Goal: Download file/media

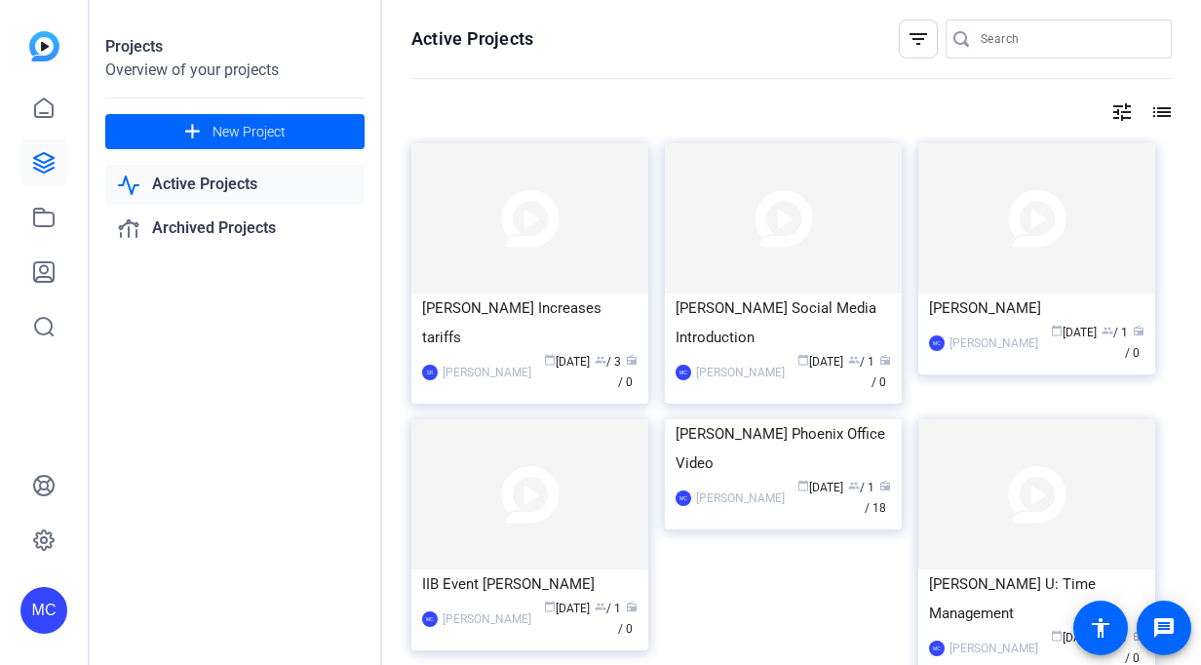
scroll to position [65, 0]
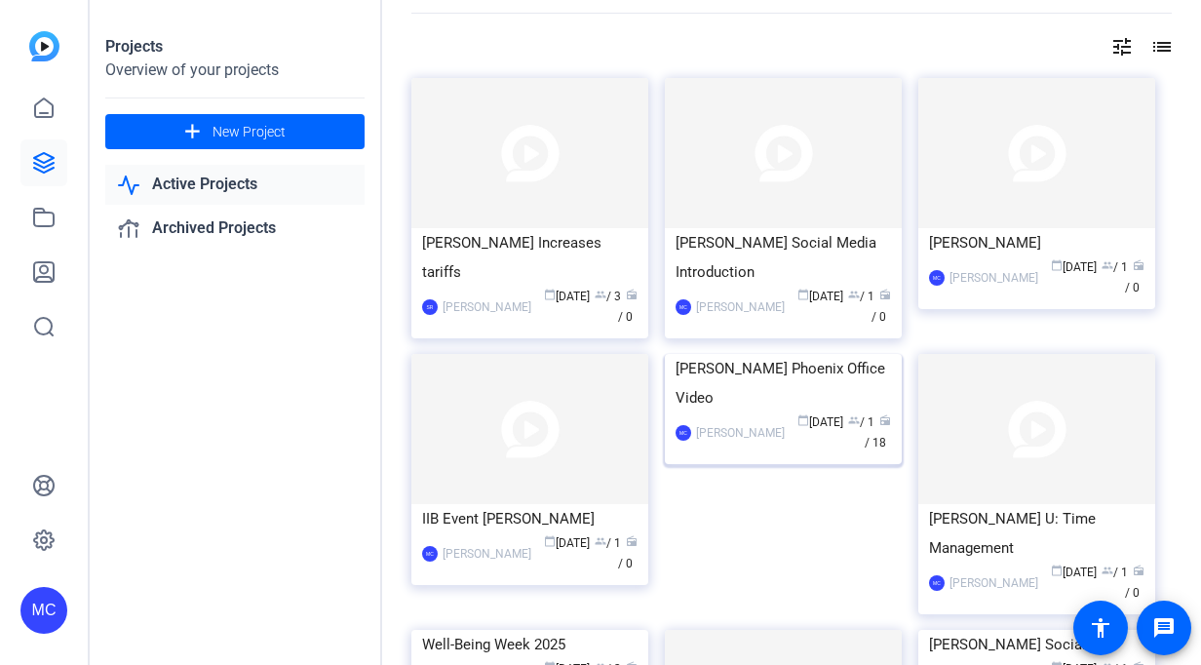
click at [782, 354] on img at bounding box center [783, 354] width 237 height 0
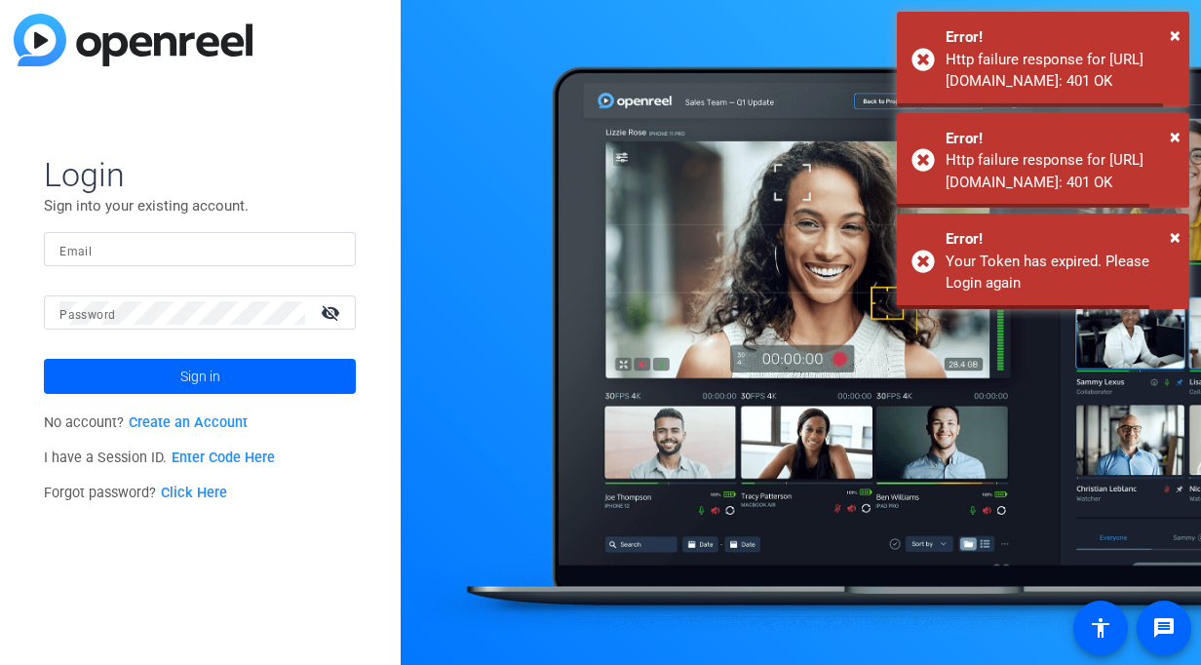
type input "[PERSON_NAME][EMAIL_ADDRESS][PERSON_NAME][PERSON_NAME][DOMAIN_NAME]"
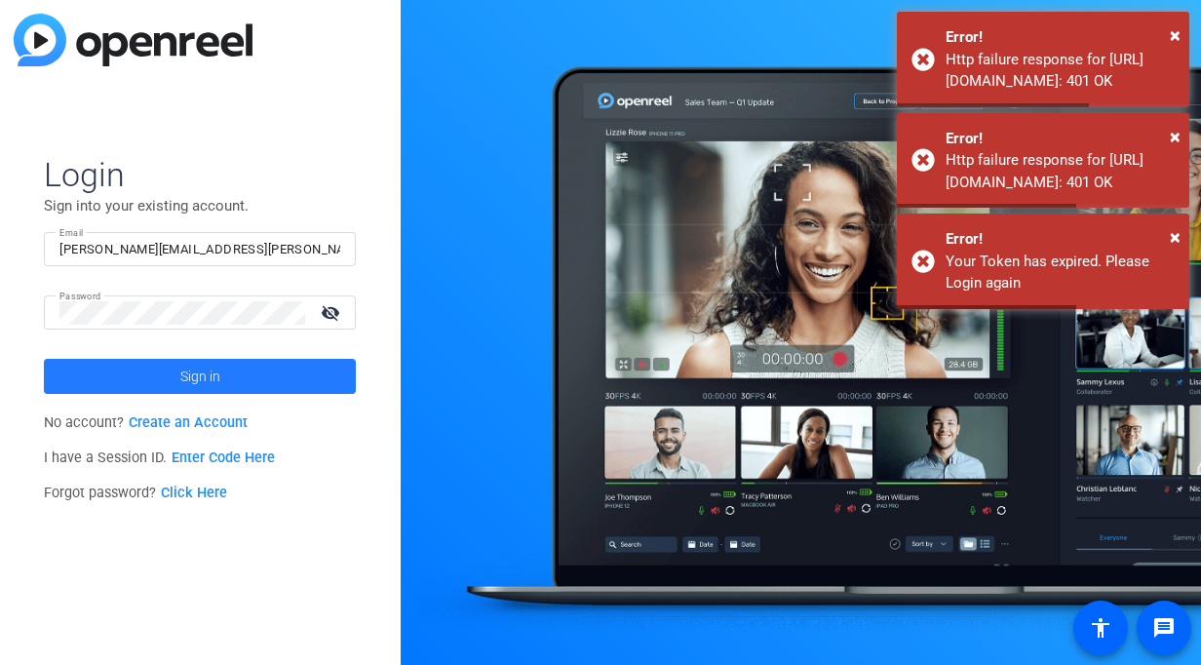
click at [178, 378] on span at bounding box center [200, 376] width 312 height 47
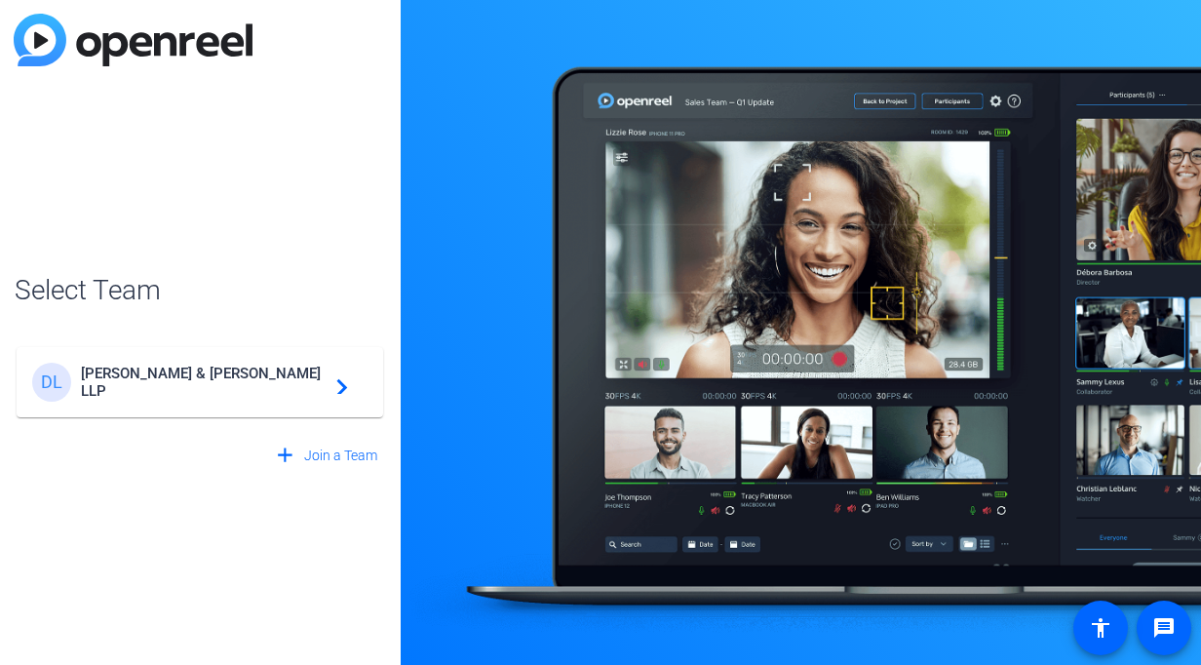
click at [154, 387] on span "[PERSON_NAME] & [PERSON_NAME] LLP" at bounding box center [203, 382] width 244 height 35
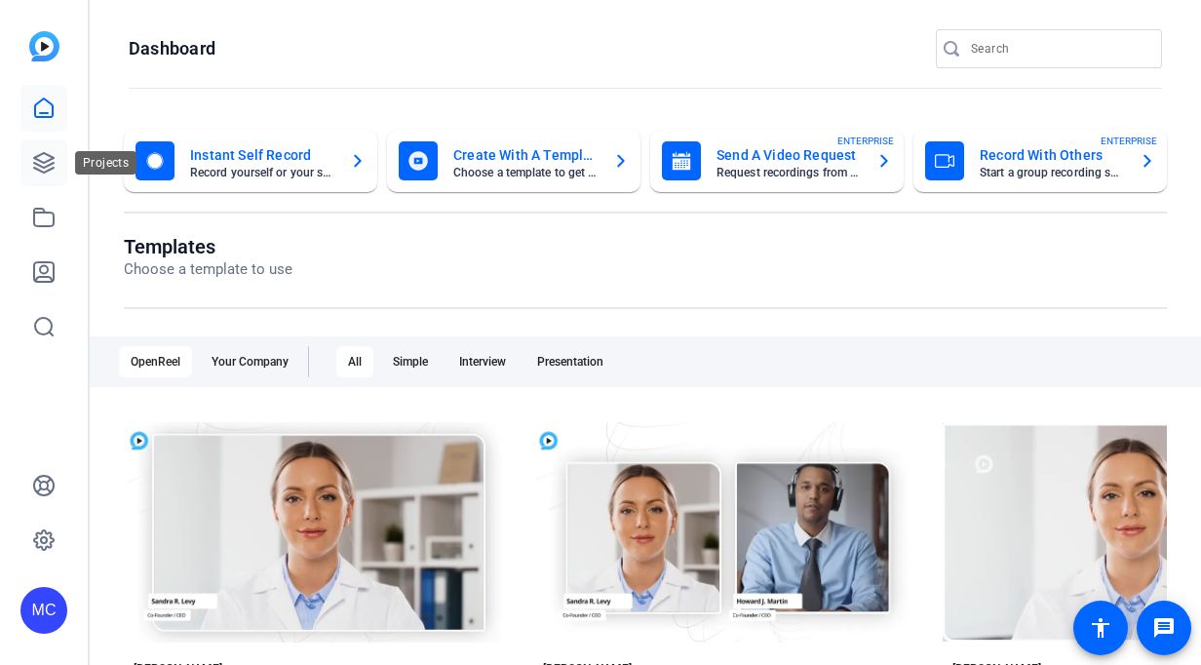
click at [43, 156] on icon at bounding box center [43, 162] width 23 height 23
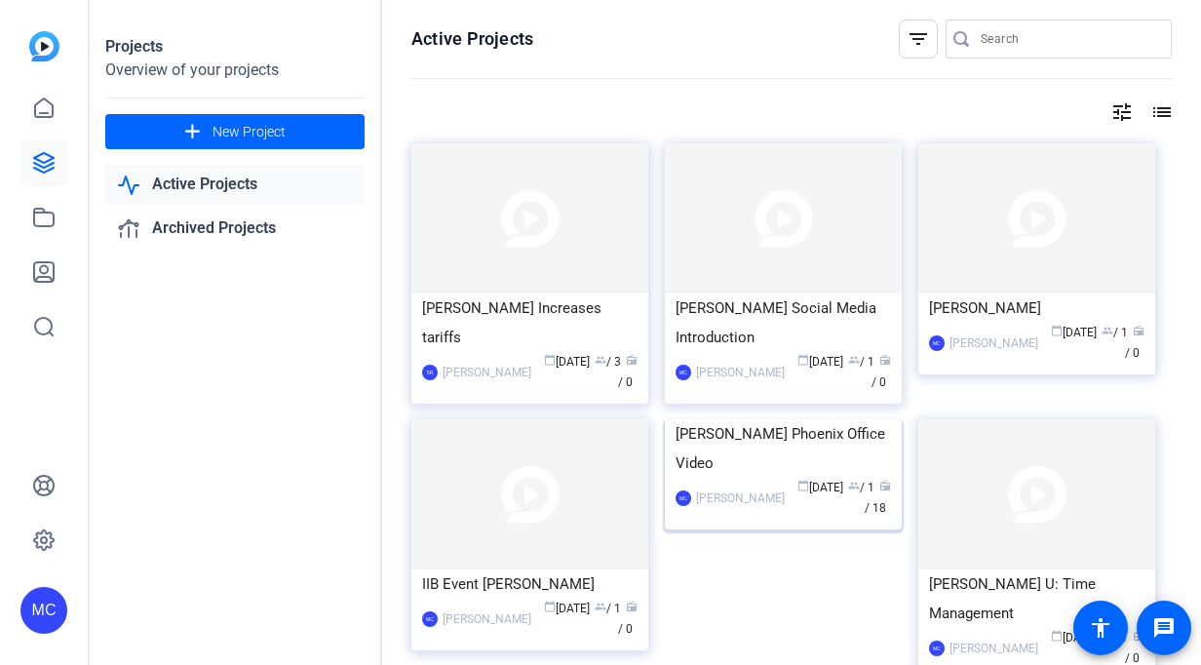
click at [846, 419] on img at bounding box center [783, 419] width 237 height 0
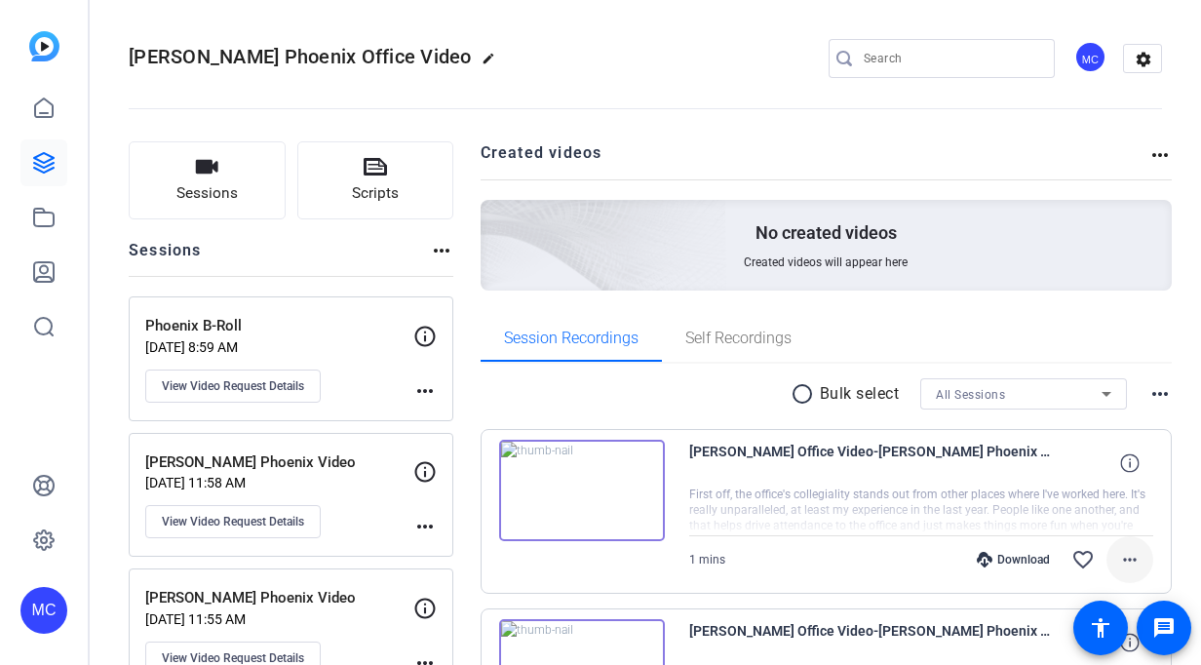
click at [1123, 560] on mat-icon "more_horiz" at bounding box center [1129, 559] width 23 height 23
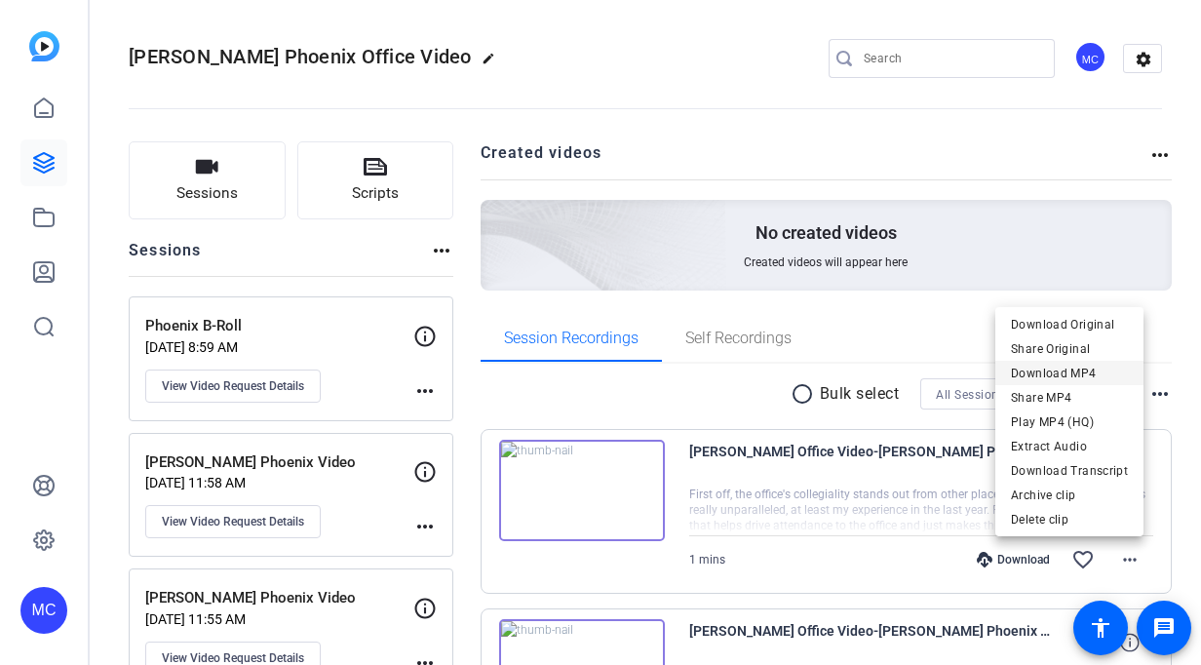
click at [1063, 369] on span "Download MP4" at bounding box center [1069, 373] width 117 height 23
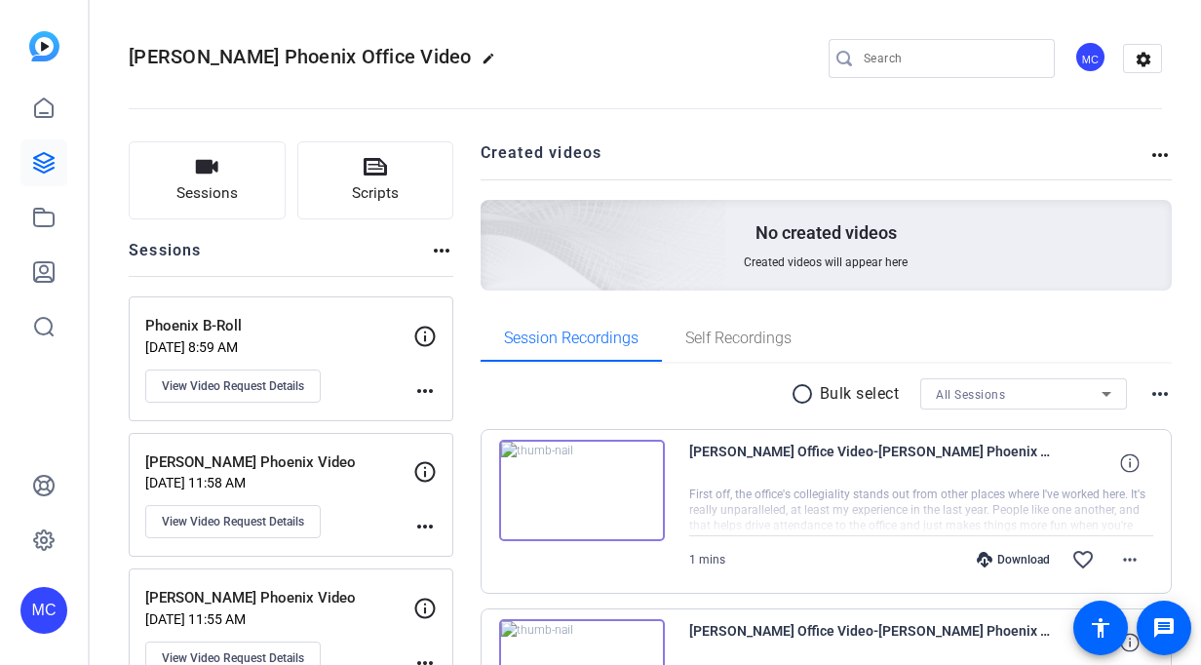
drag, startPoint x: 260, startPoint y: 266, endPoint x: 274, endPoint y: 266, distance: 13.6
click at [260, 266] on div "Sessions more_horiz" at bounding box center [291, 257] width 325 height 37
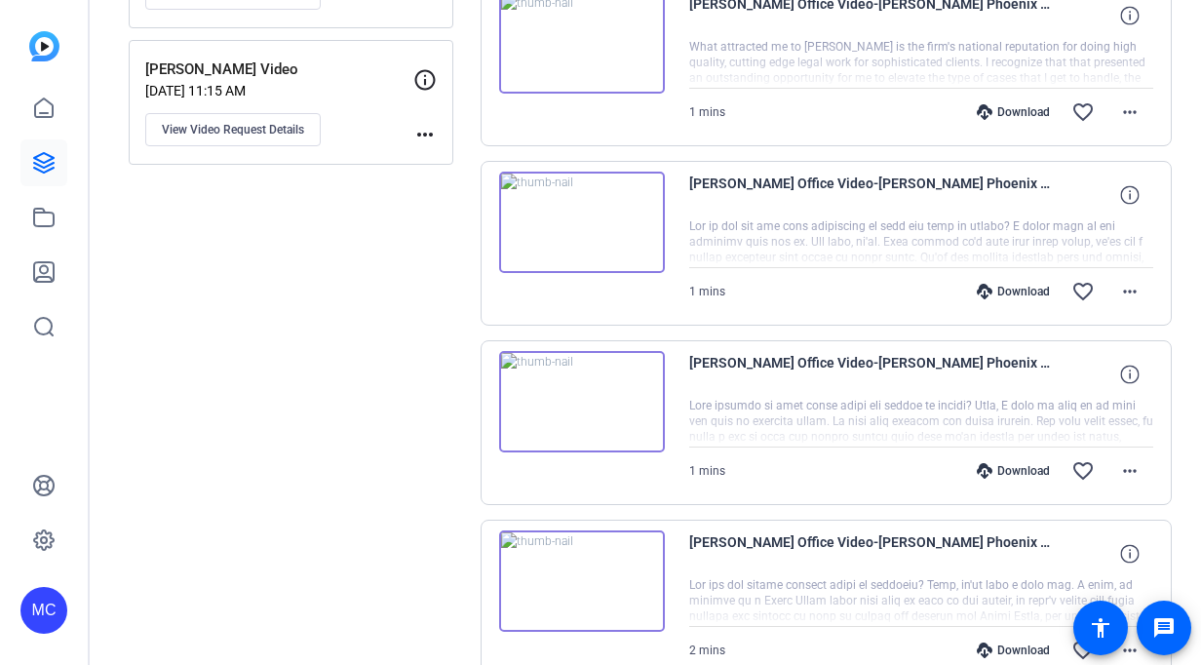
scroll to position [1365, 0]
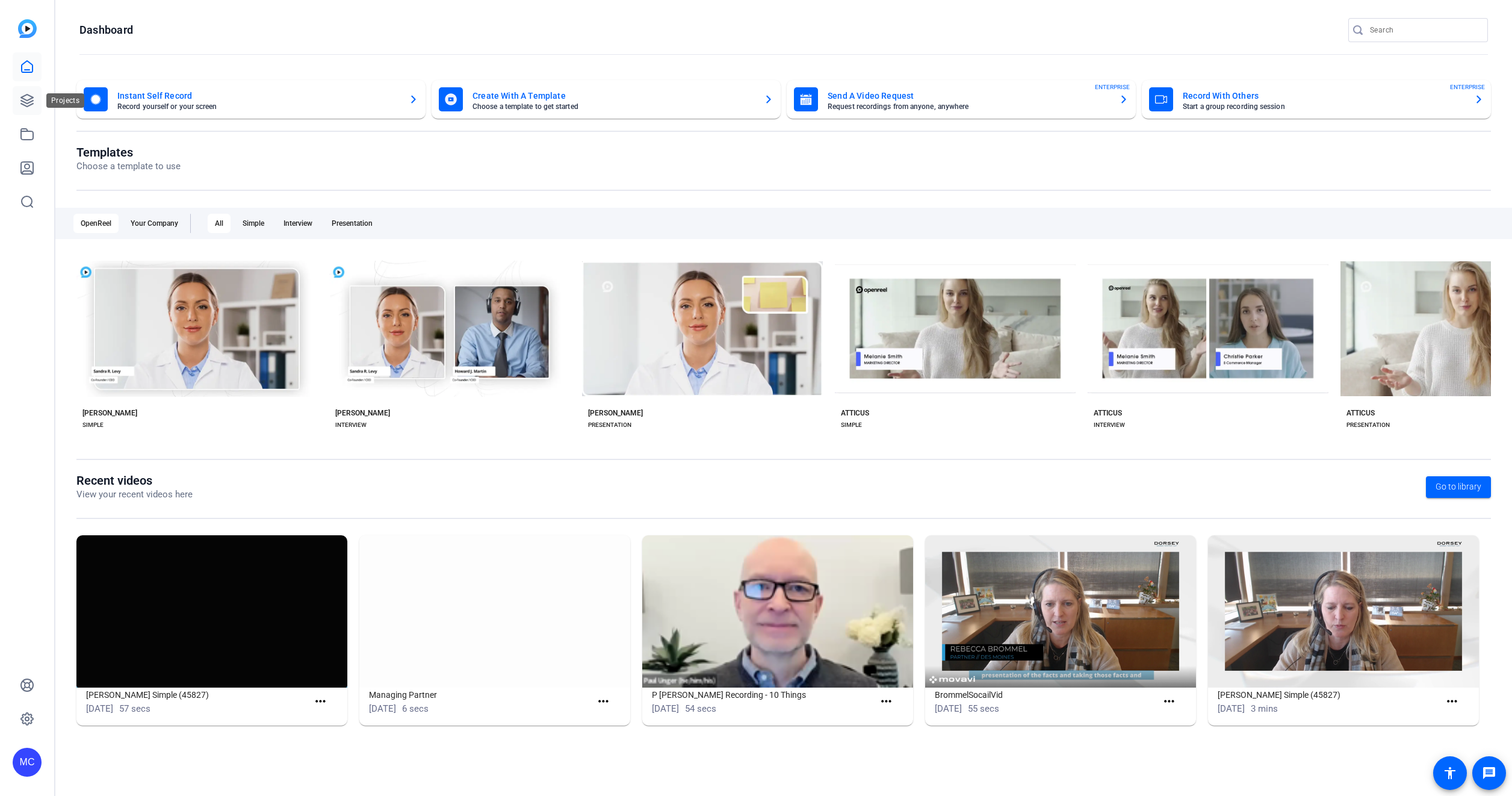
click at [25, 96] on icon at bounding box center [27, 100] width 14 height 14
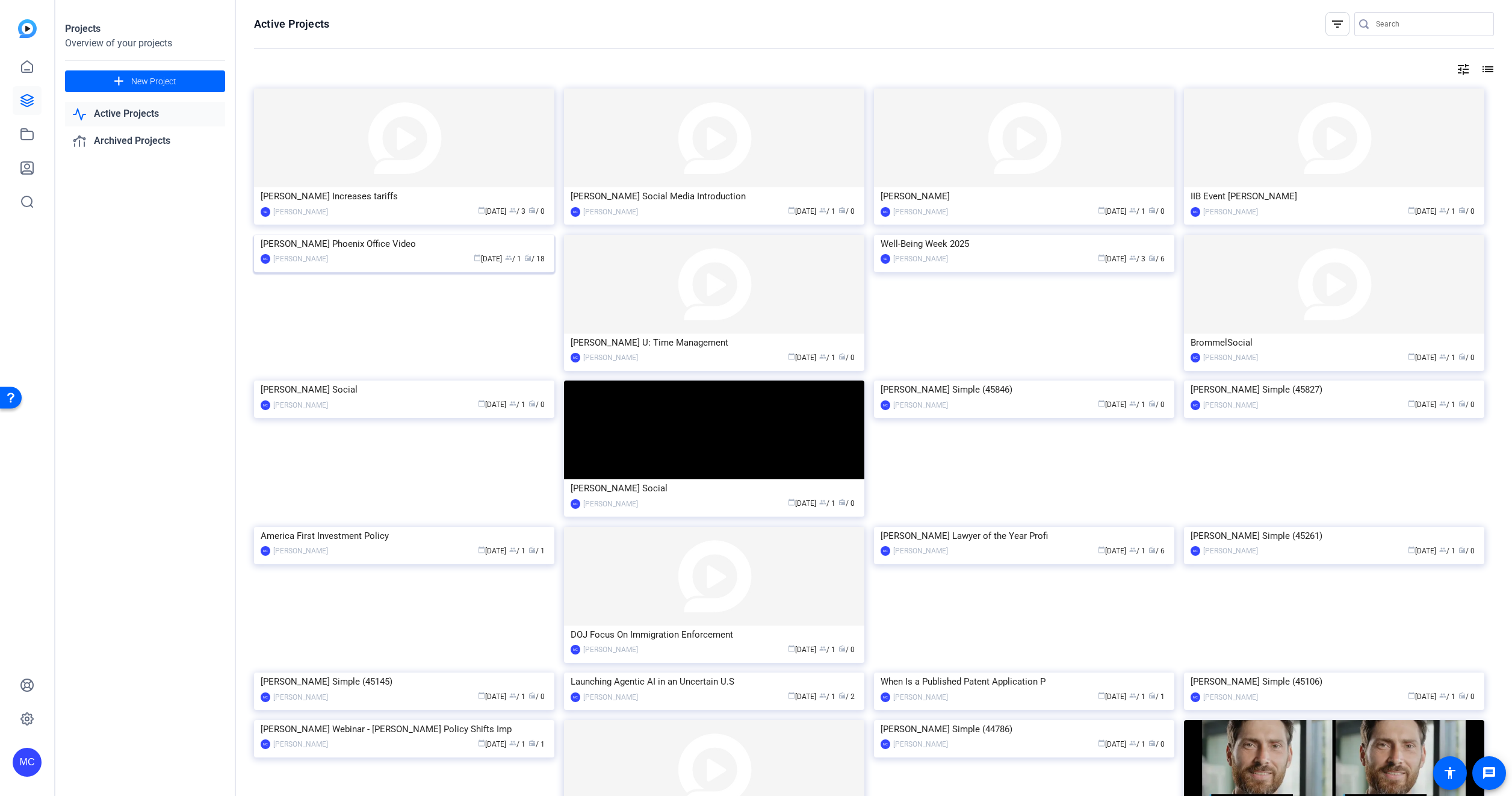
click at [414, 235] on img at bounding box center [404, 235] width 300 height 0
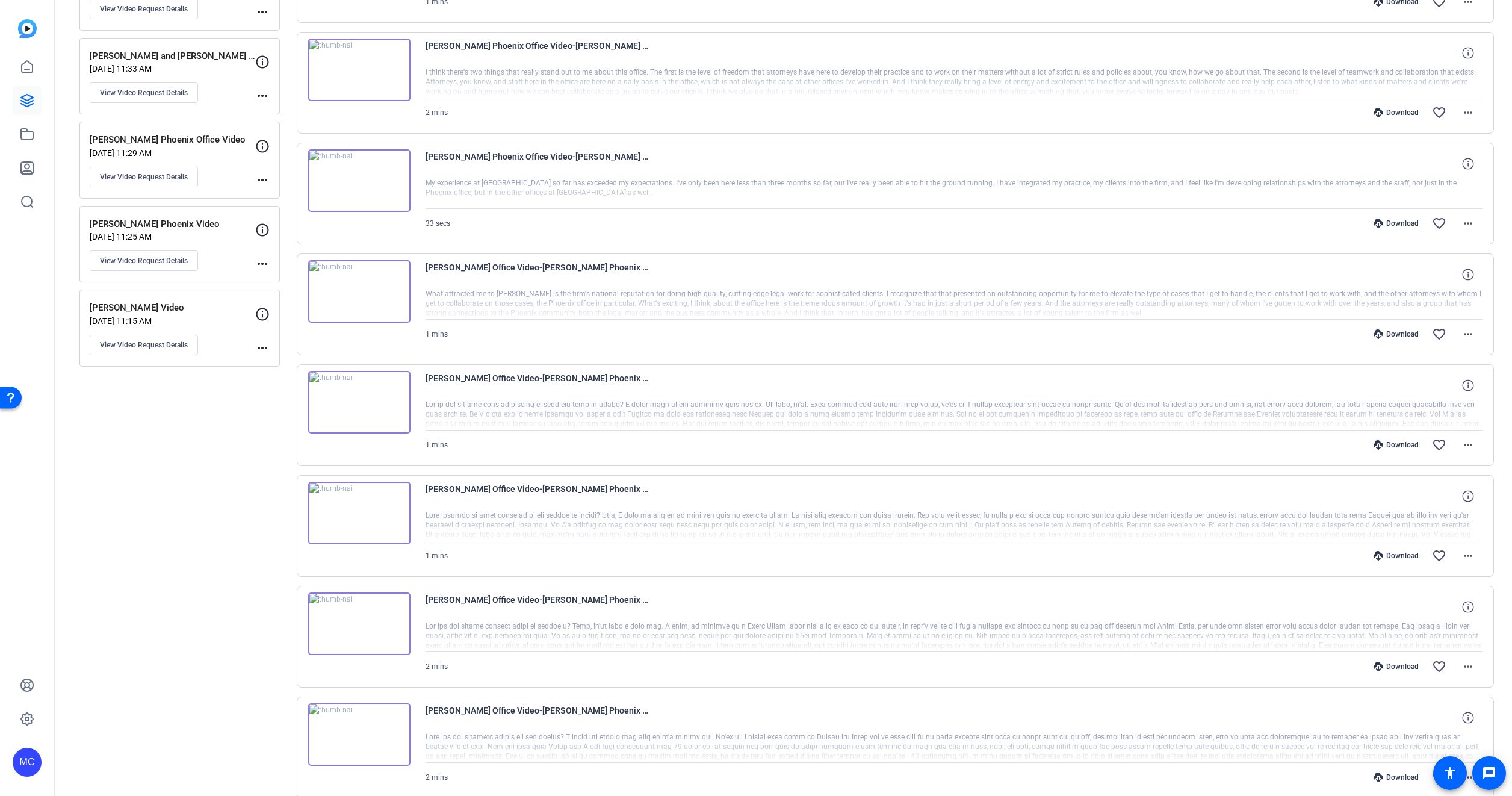
scroll to position [643, 0]
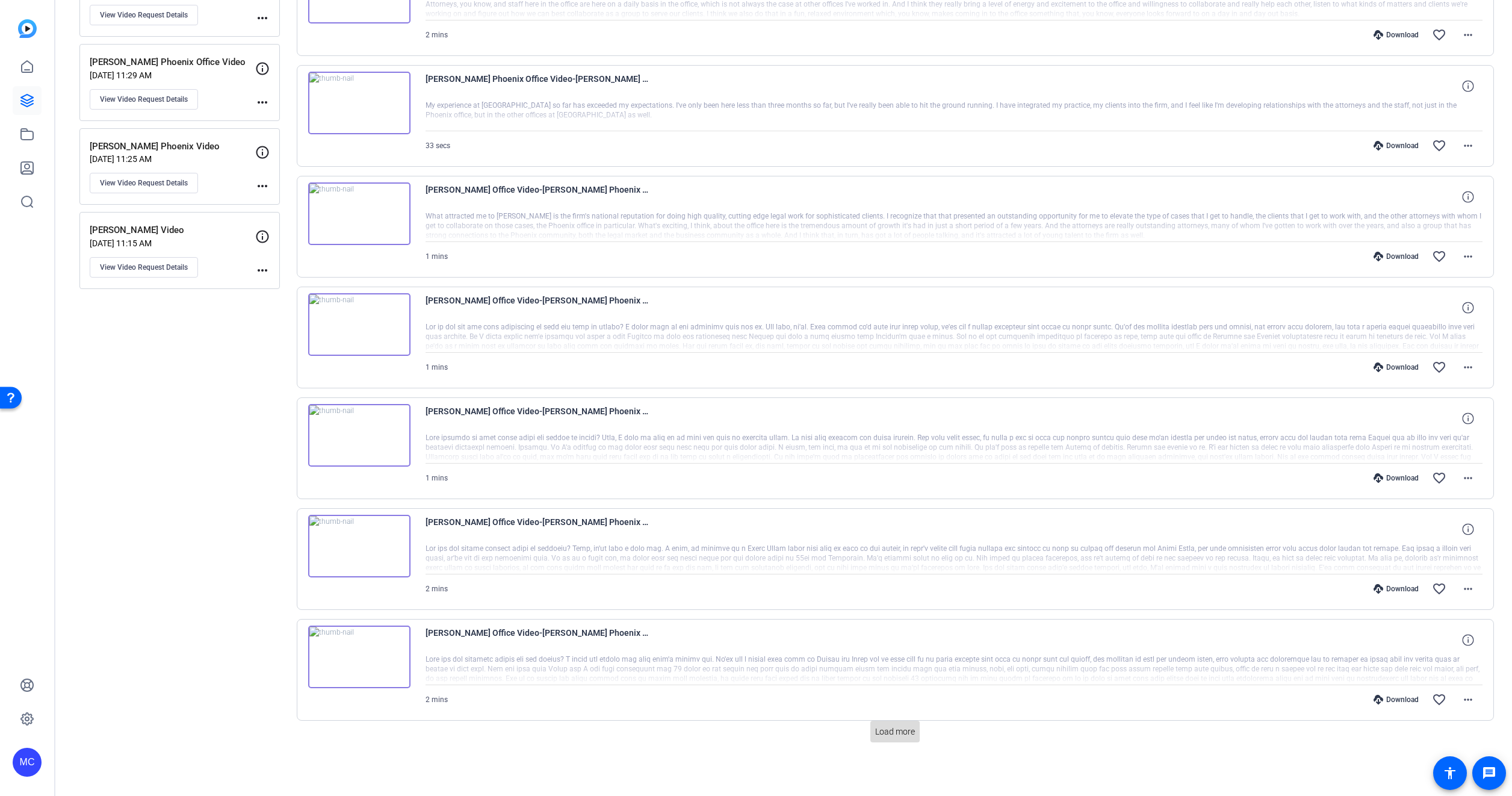
click at [894, 734] on span "Load more" at bounding box center [895, 732] width 40 height 12
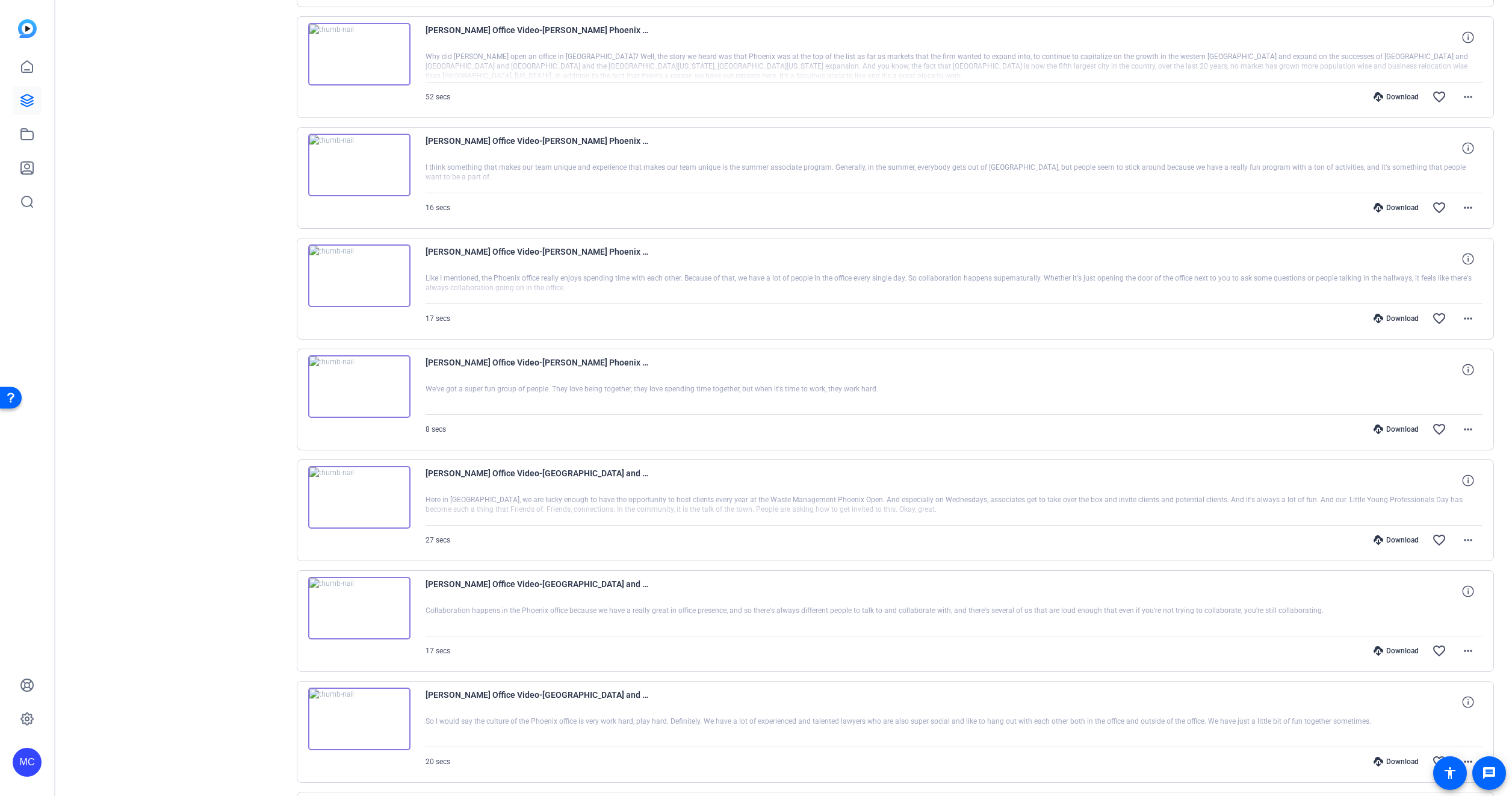
scroll to position [1365, 0]
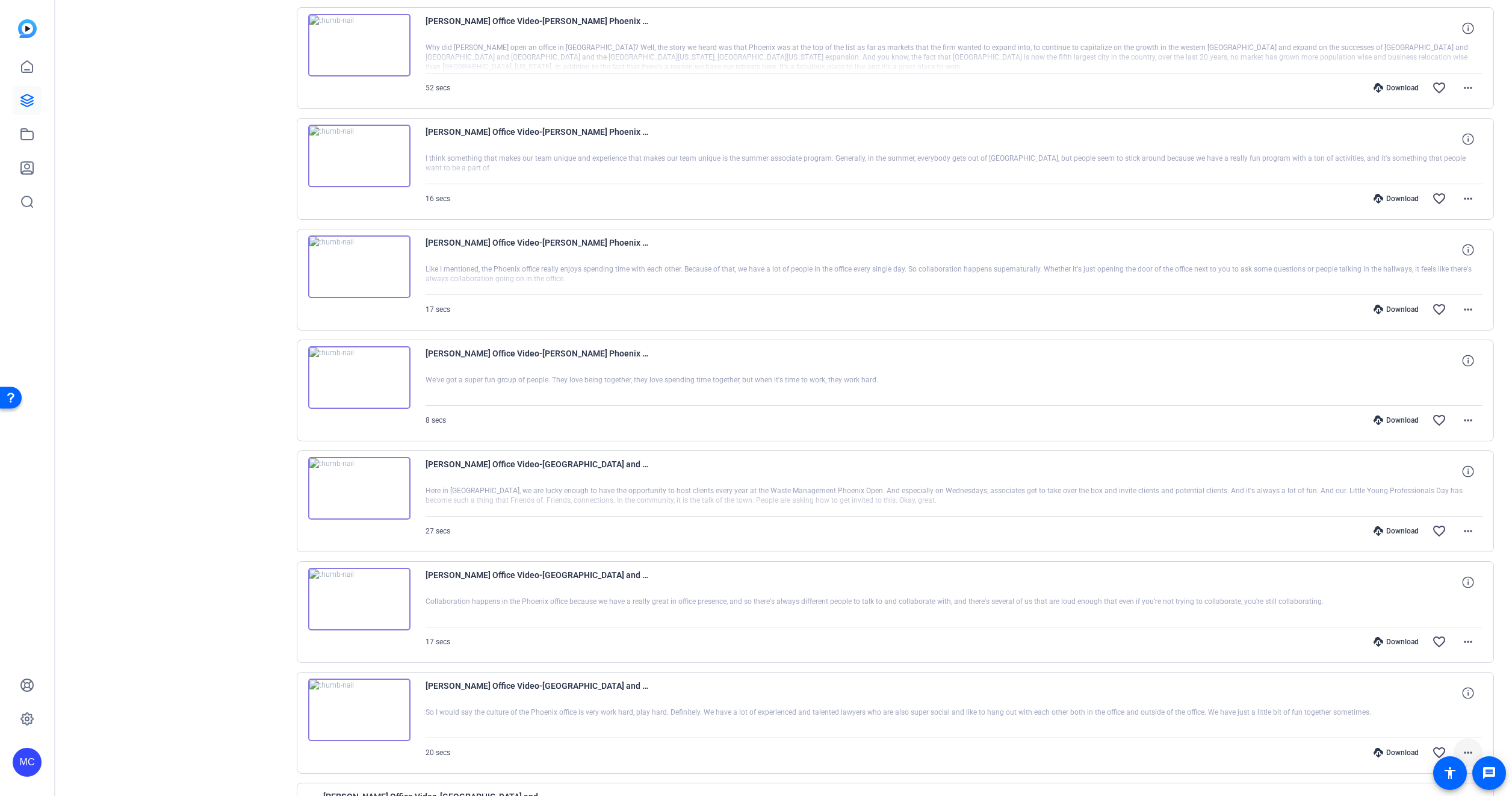
click at [1463, 748] on mat-icon "more_horiz" at bounding box center [1468, 752] width 14 height 14
click at [1419, 642] on span "Download MP4" at bounding box center [1431, 637] width 72 height 14
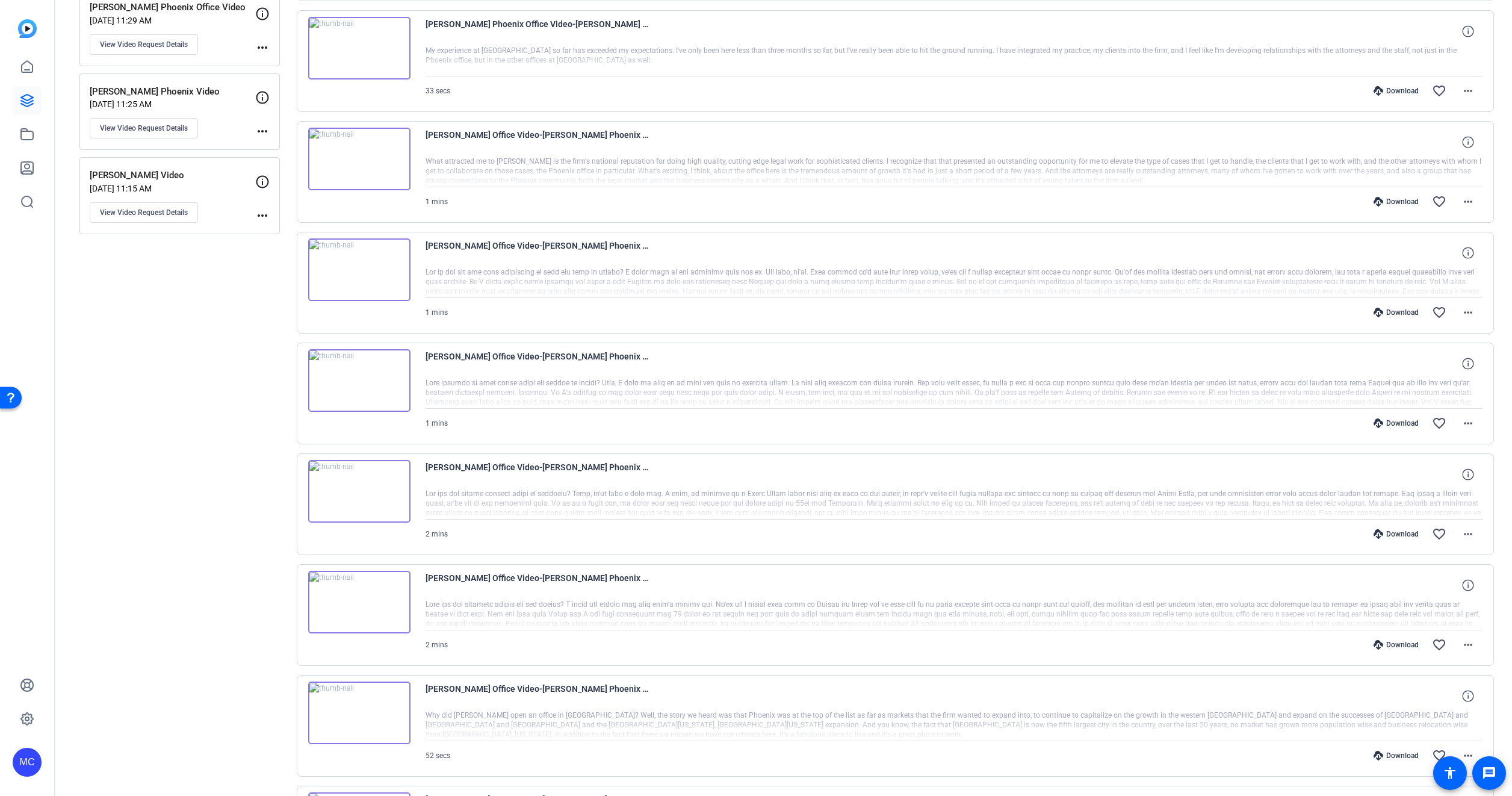
scroll to position [643, 0]
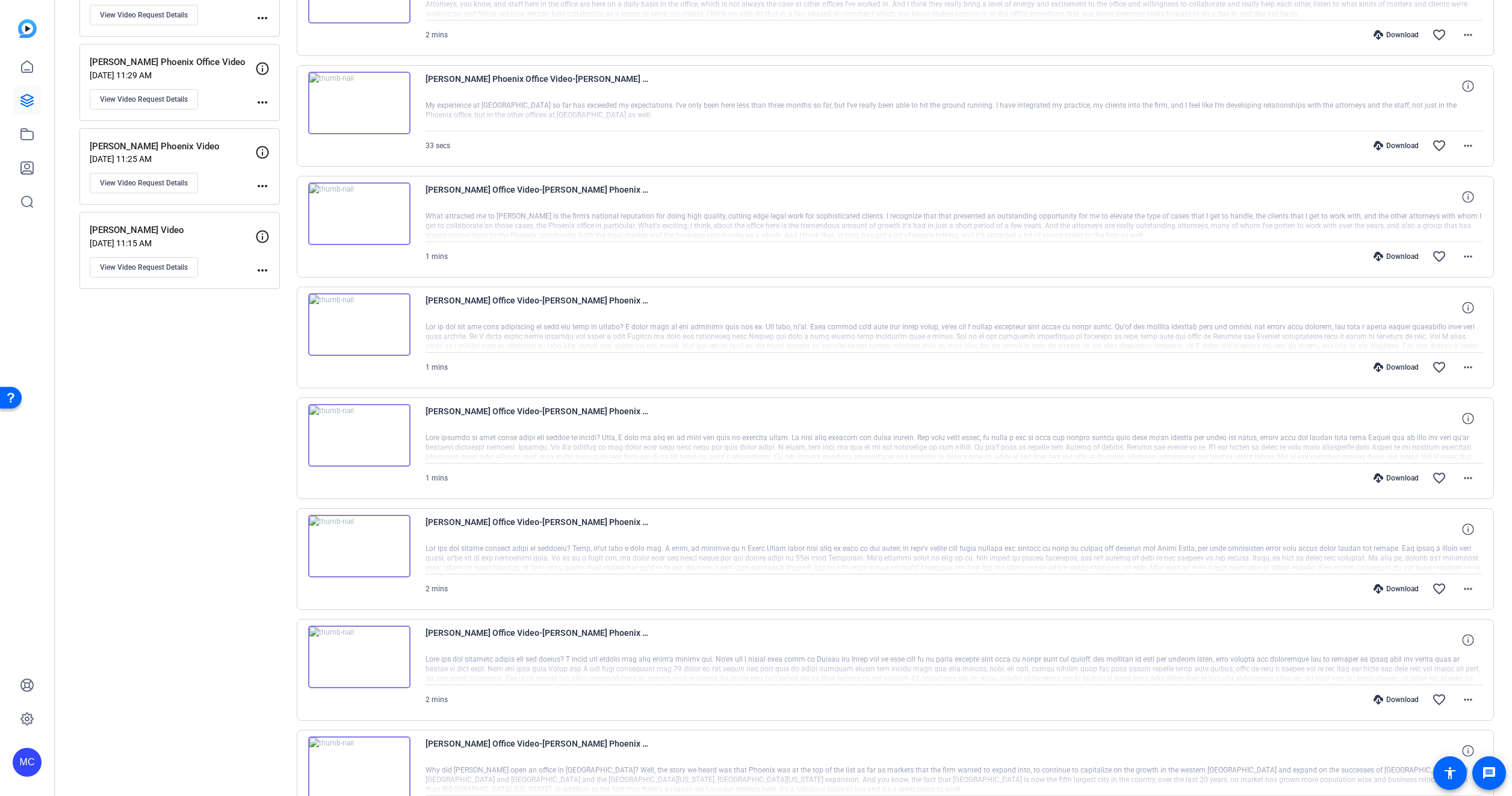
click at [538, 227] on div at bounding box center [954, 226] width 1058 height 30
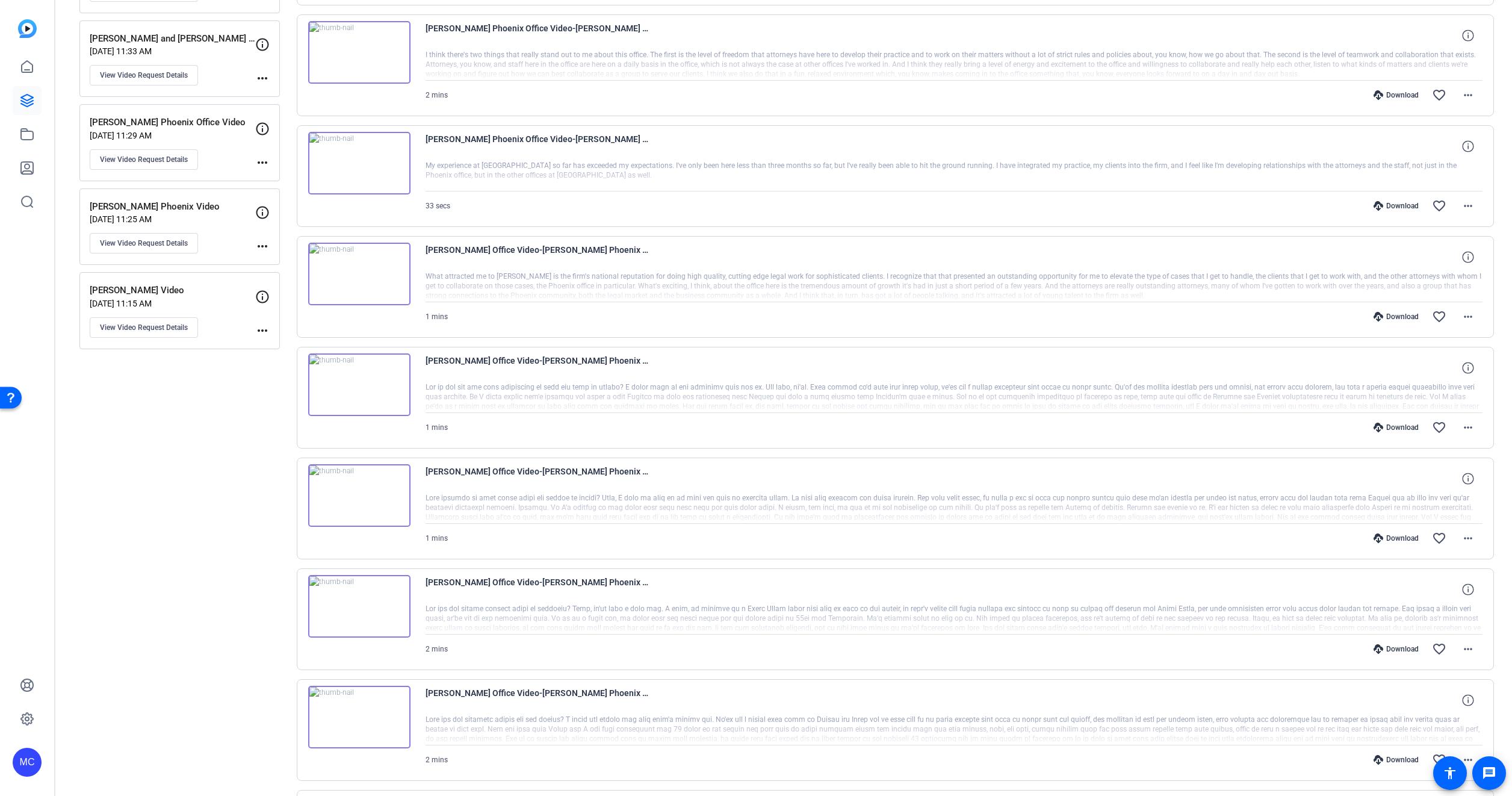
click at [782, 280] on div at bounding box center [954, 287] width 1058 height 30
click at [1461, 317] on mat-icon "more_horiz" at bounding box center [1468, 316] width 14 height 14
click at [533, 298] on div at bounding box center [756, 398] width 1512 height 796
click at [591, 249] on span "[PERSON_NAME] Office Video-[PERSON_NAME] Phoenix Video-1747185976668-webcam" at bounding box center [537, 257] width 223 height 29
click at [1468, 99] on mat-icon "more_horiz" at bounding box center [1468, 94] width 14 height 14
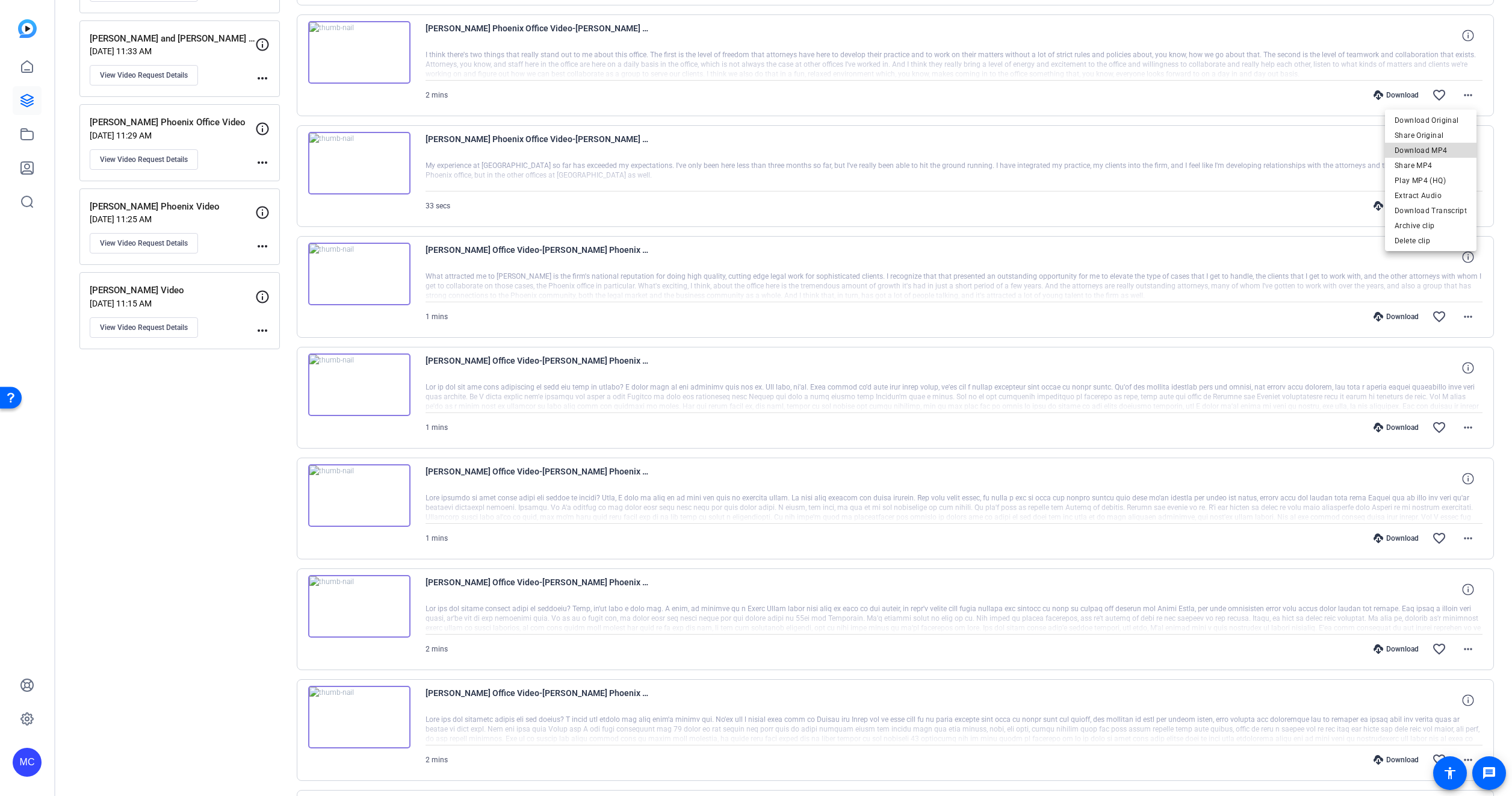
click at [1438, 148] on span "Download MP4" at bounding box center [1431, 150] width 72 height 14
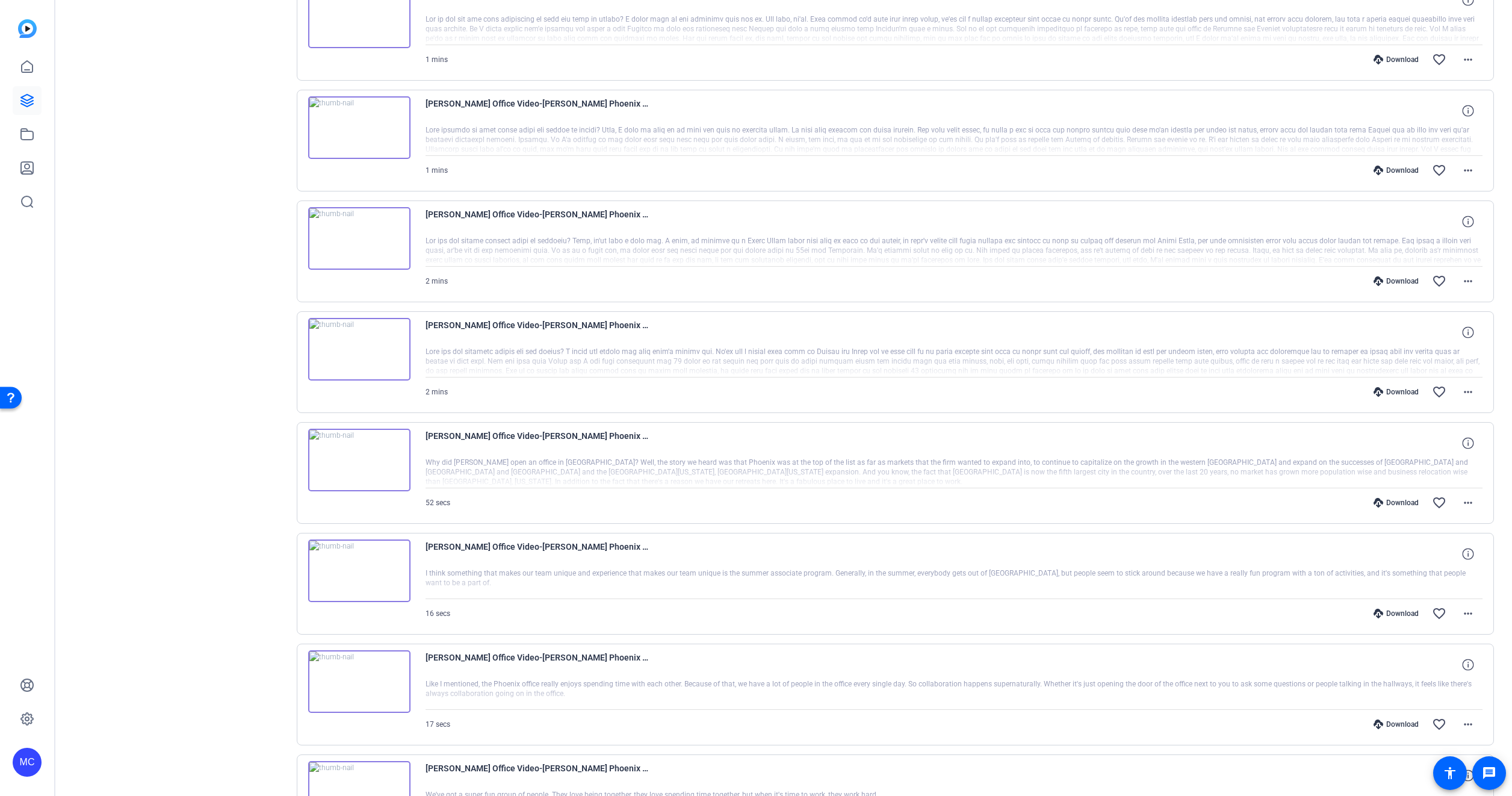
scroll to position [1144, 0]
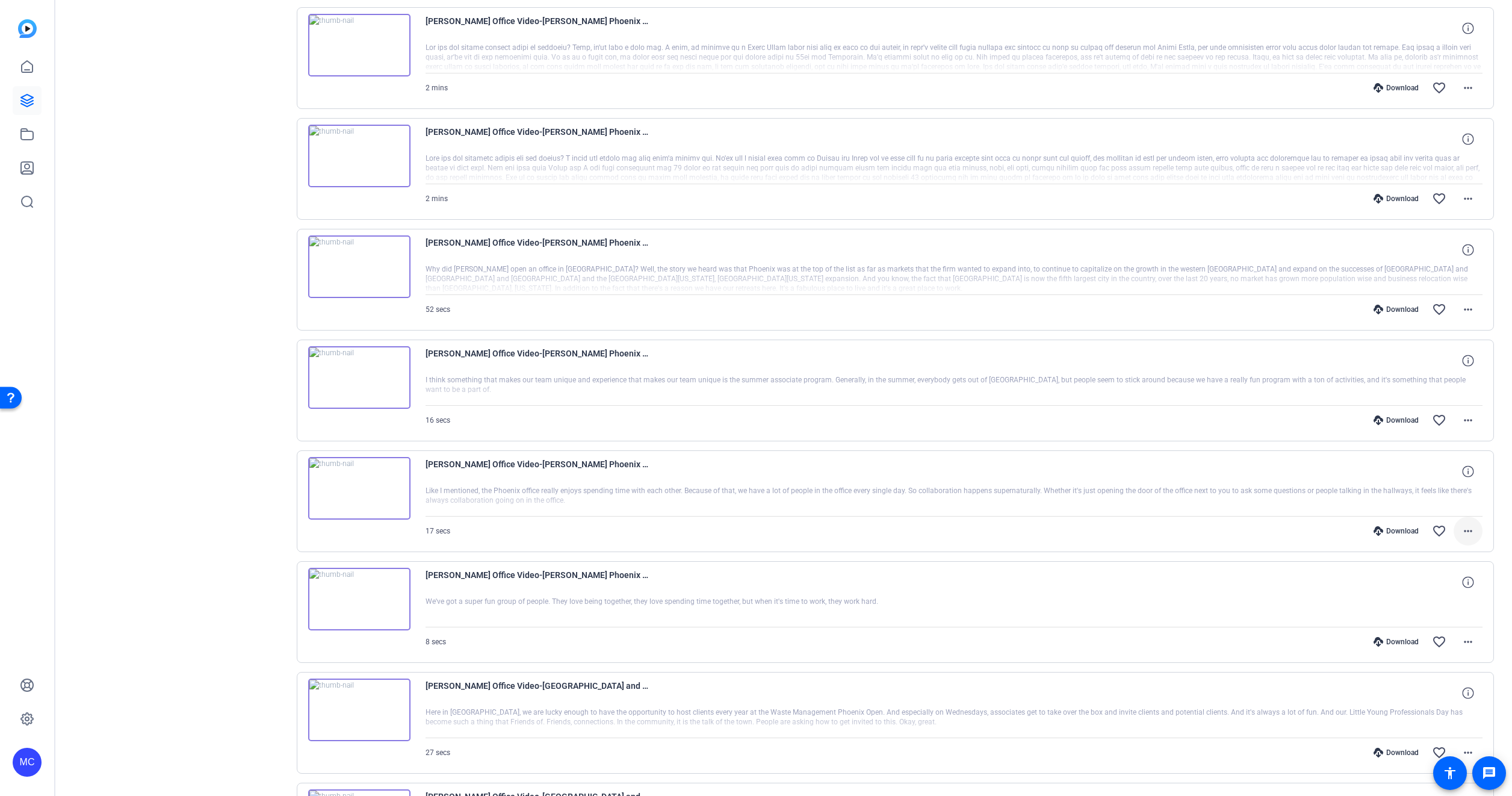
click at [1464, 533] on mat-icon "more_horiz" at bounding box center [1468, 530] width 14 height 14
click at [1434, 556] on span "Download Original" at bounding box center [1431, 556] width 72 height 14
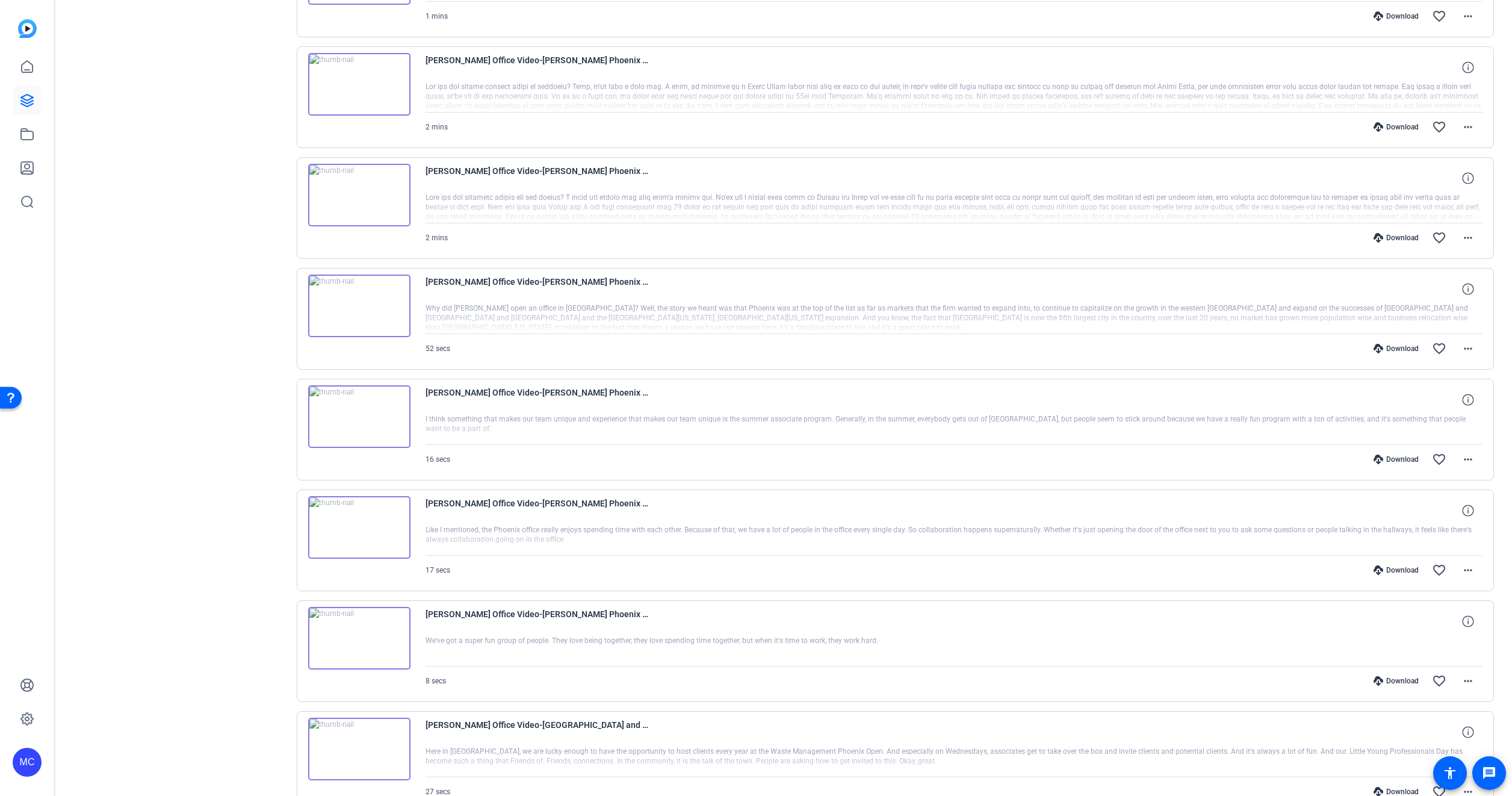
scroll to position [1084, 0]
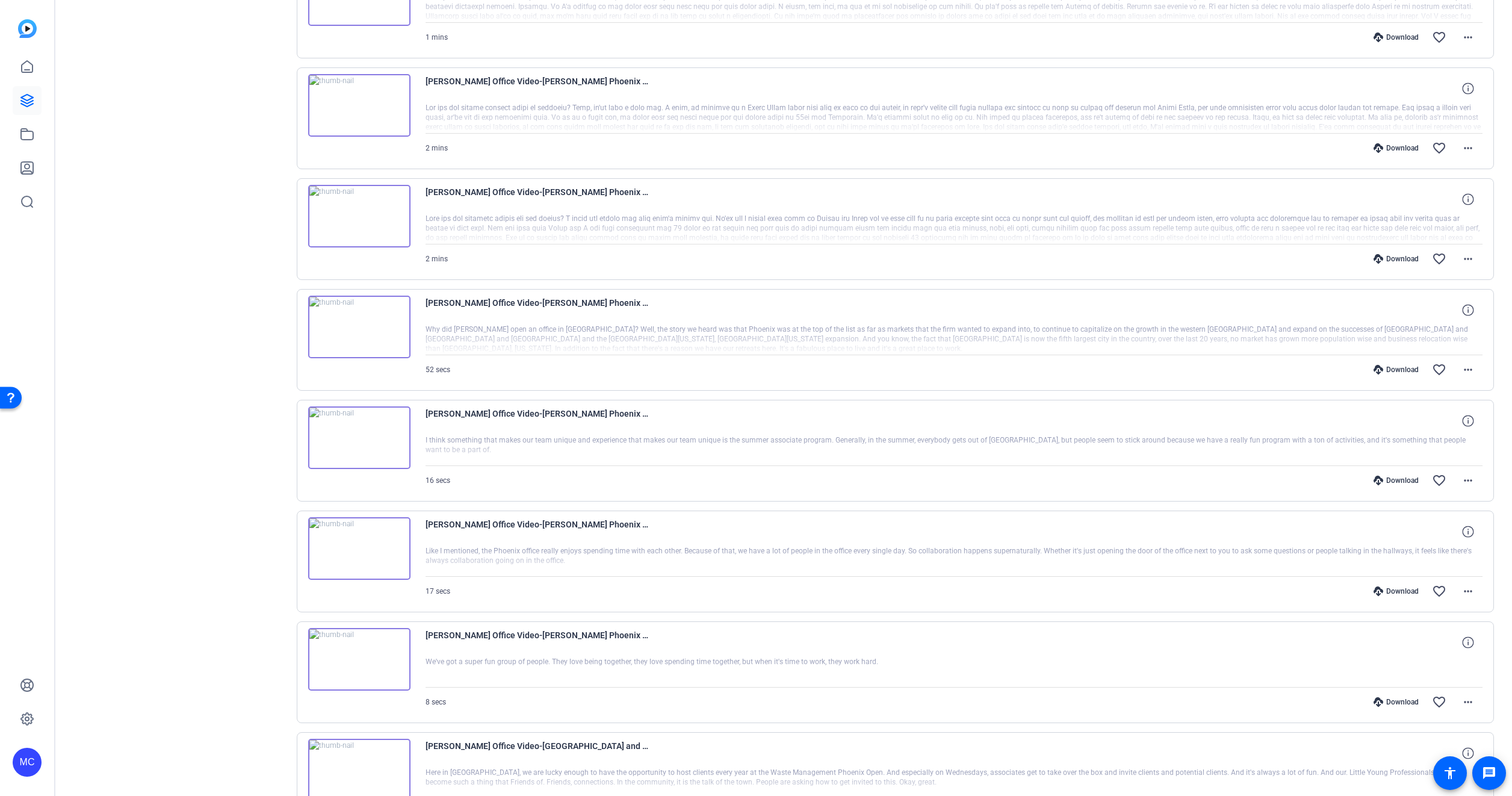
click at [214, 324] on div "Sessions Scripts Sessions more_horiz Phoenix B-Roll Jul 02, 2025 @ 8:59 AM View…" at bounding box center [180, 104] width 201 height 2201
click at [1381, 217] on div at bounding box center [954, 228] width 1058 height 30
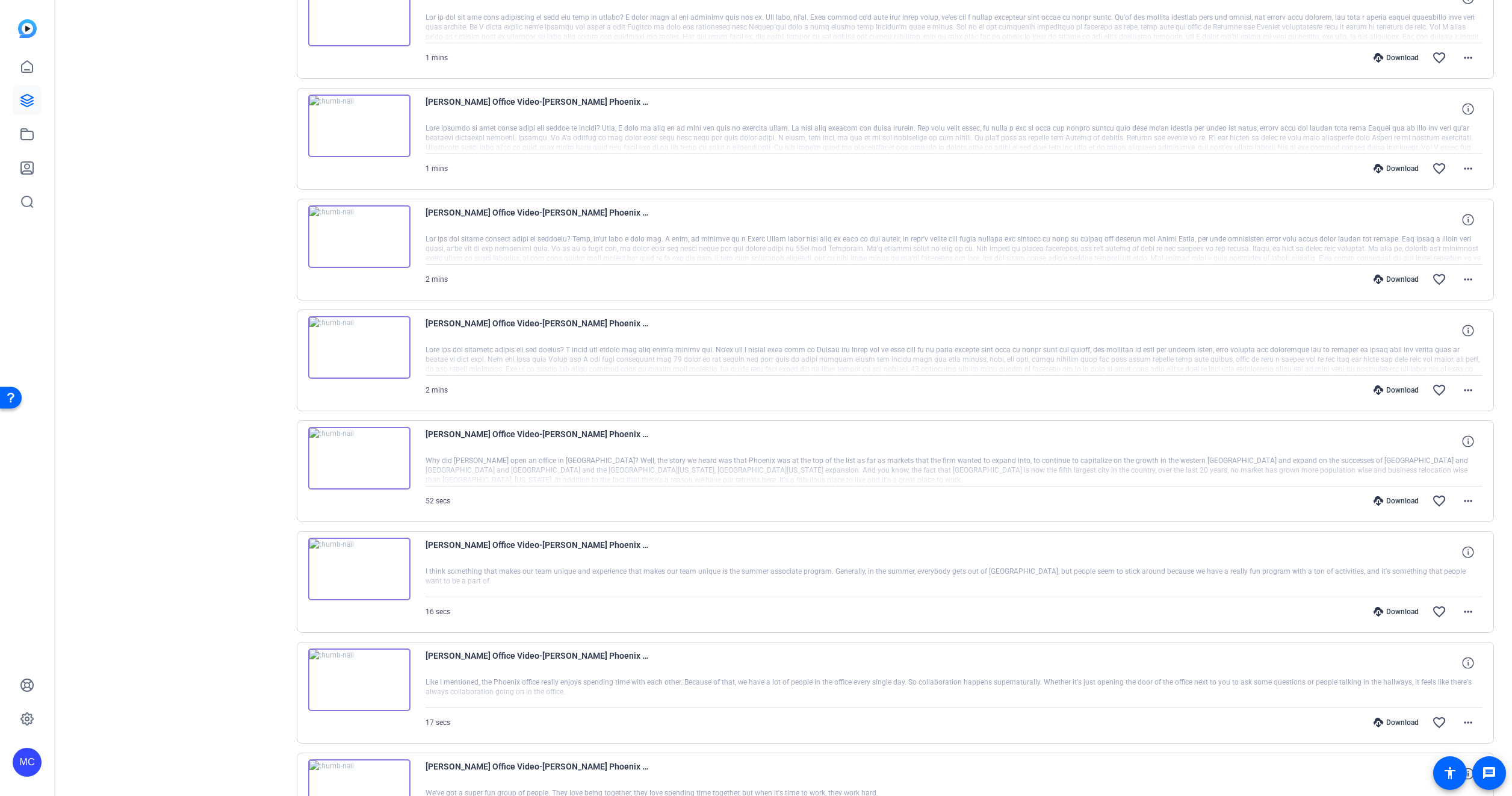
scroll to position [843, 0]
click at [516, 427] on span "[PERSON_NAME] Office Video-[PERSON_NAME] Phoenix Video-1746748900386-webcam" at bounding box center [537, 440] width 223 height 29
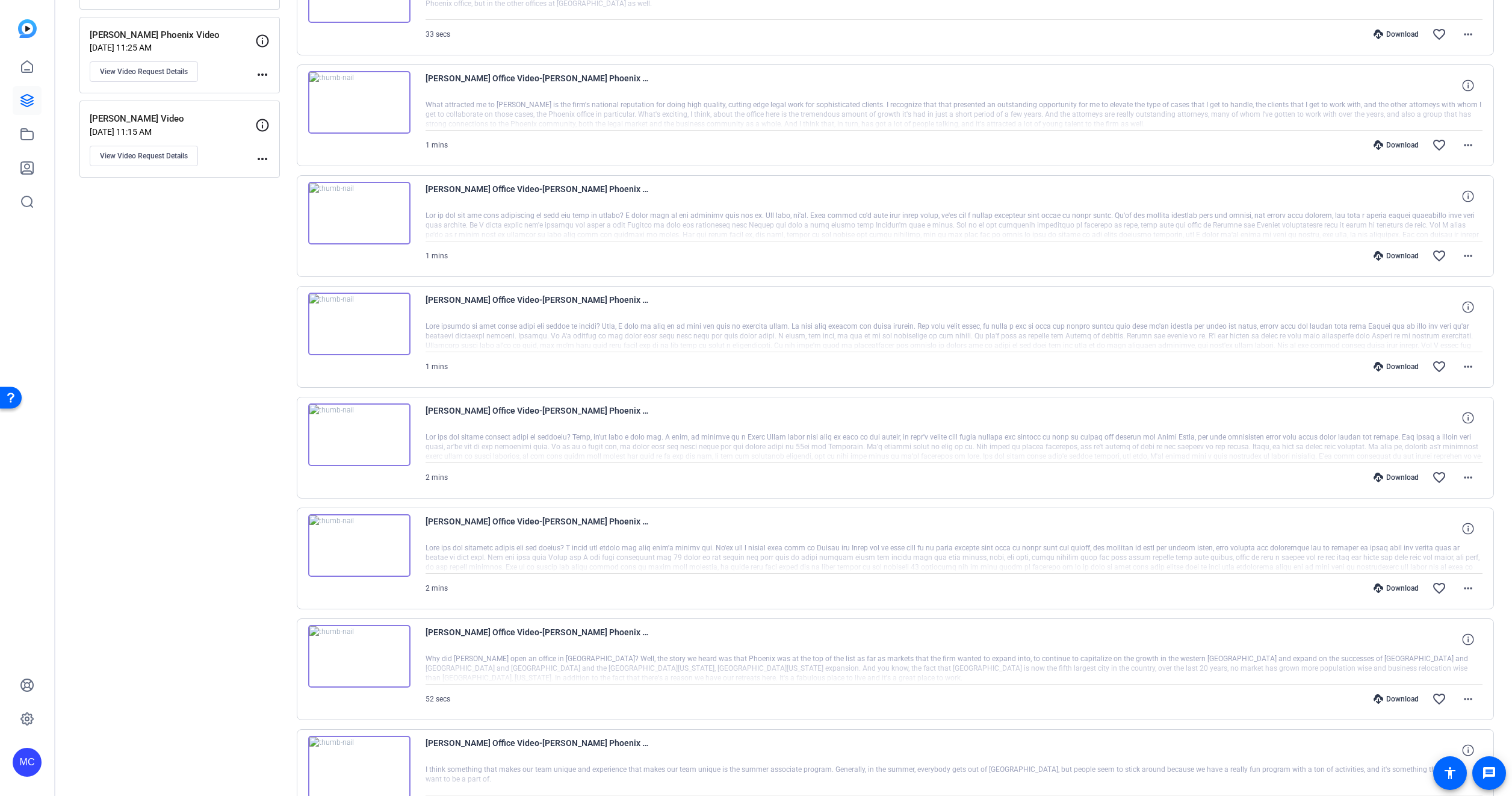
scroll to position [723, 0]
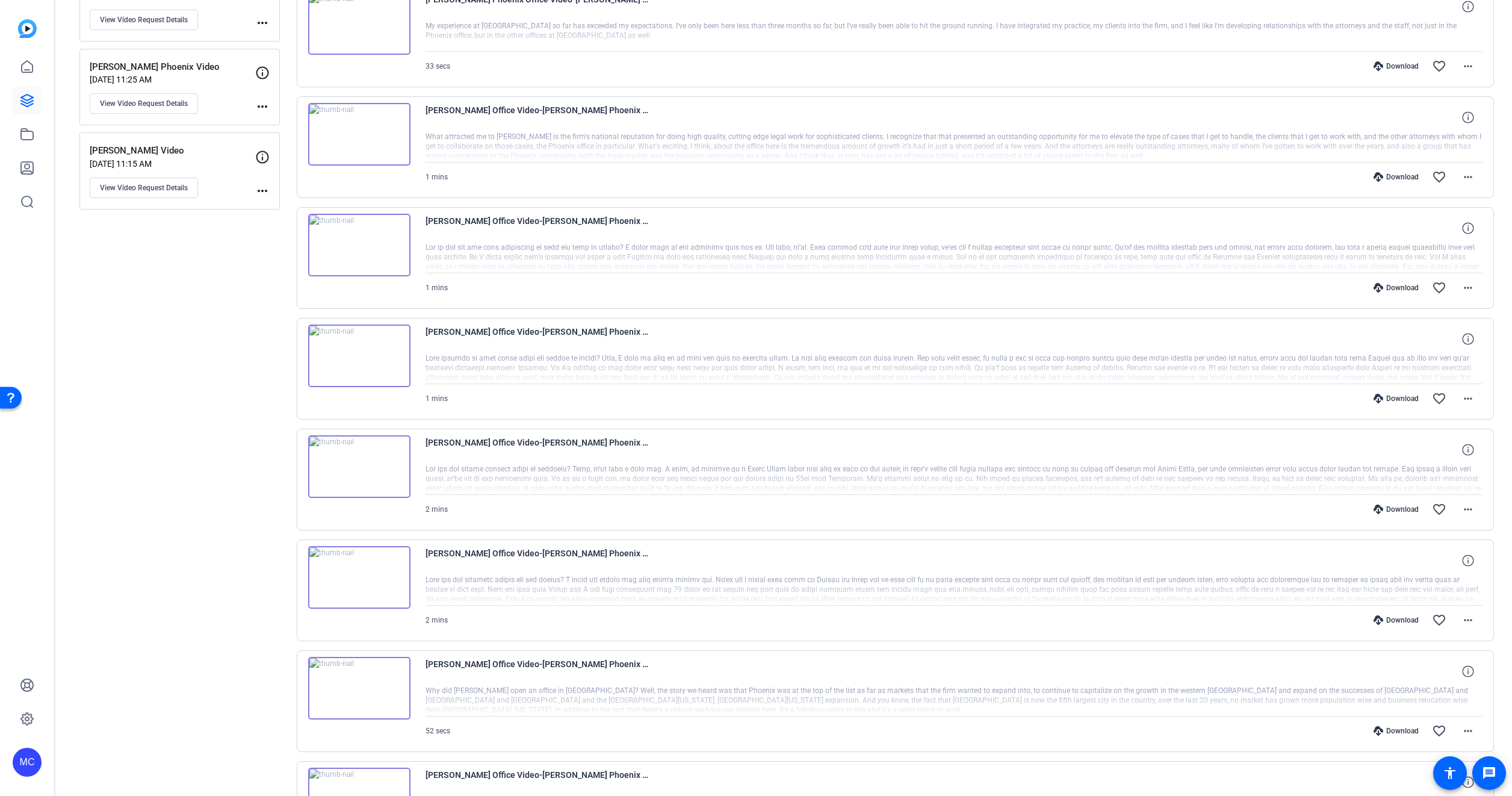
click at [387, 561] on img at bounding box center [359, 577] width 102 height 62
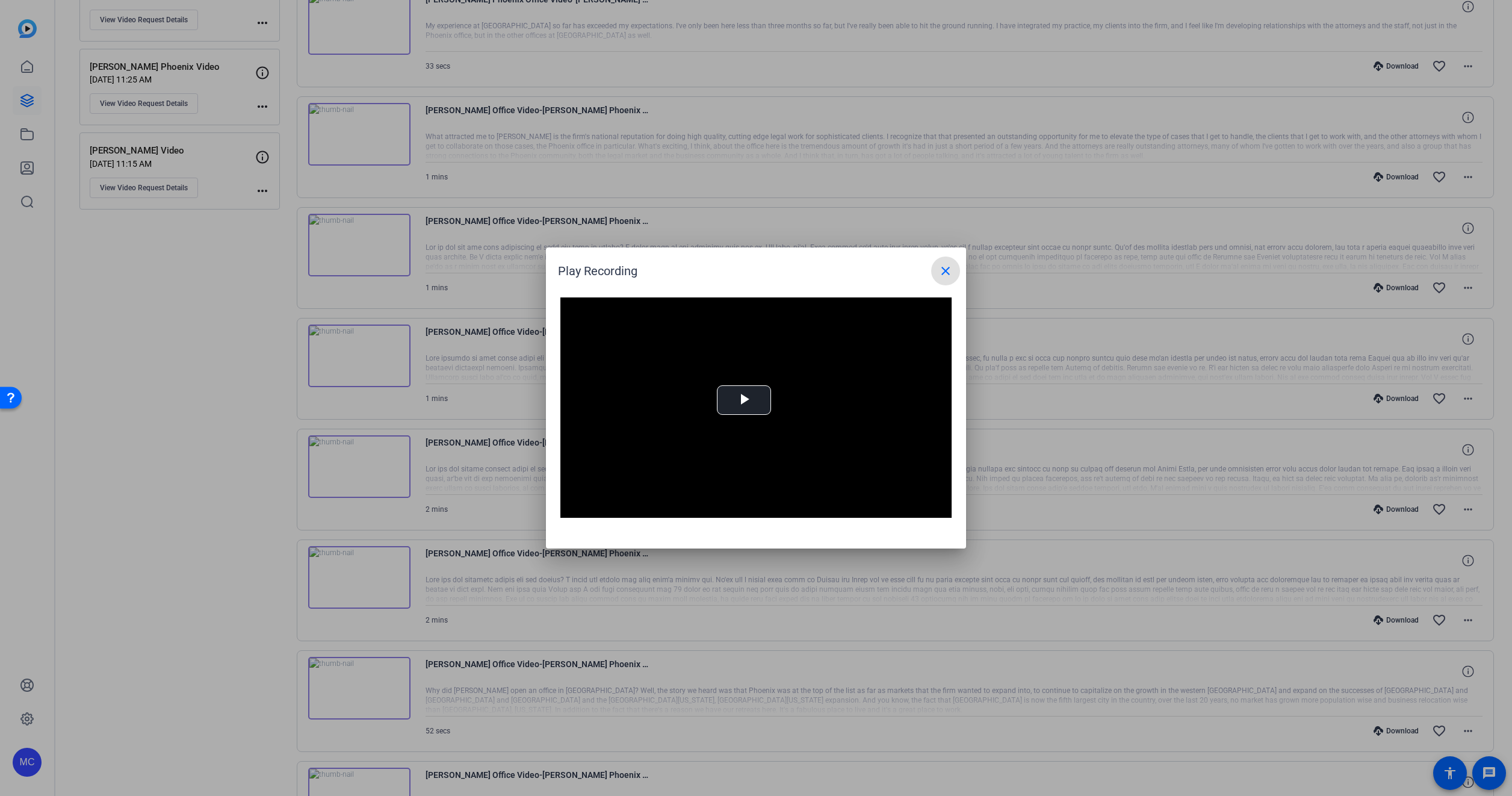
click at [955, 269] on span at bounding box center [945, 270] width 29 height 29
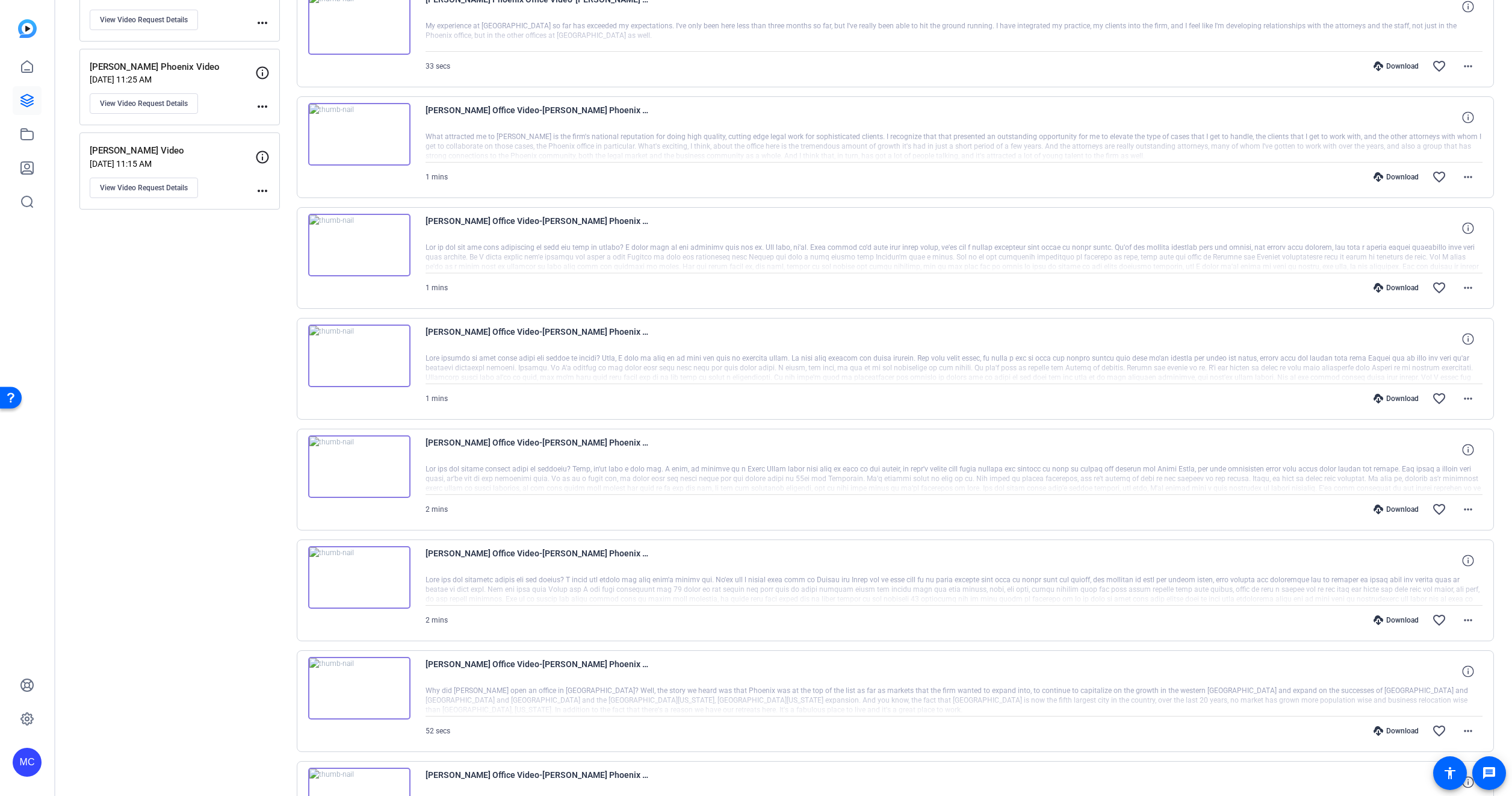
click at [542, 589] on div at bounding box center [954, 590] width 1058 height 30
click at [542, 588] on div at bounding box center [954, 590] width 1058 height 30
click at [574, 549] on span "[PERSON_NAME] Office Video-[PERSON_NAME] Phoenix Video-1746748900386-webcam" at bounding box center [537, 560] width 223 height 29
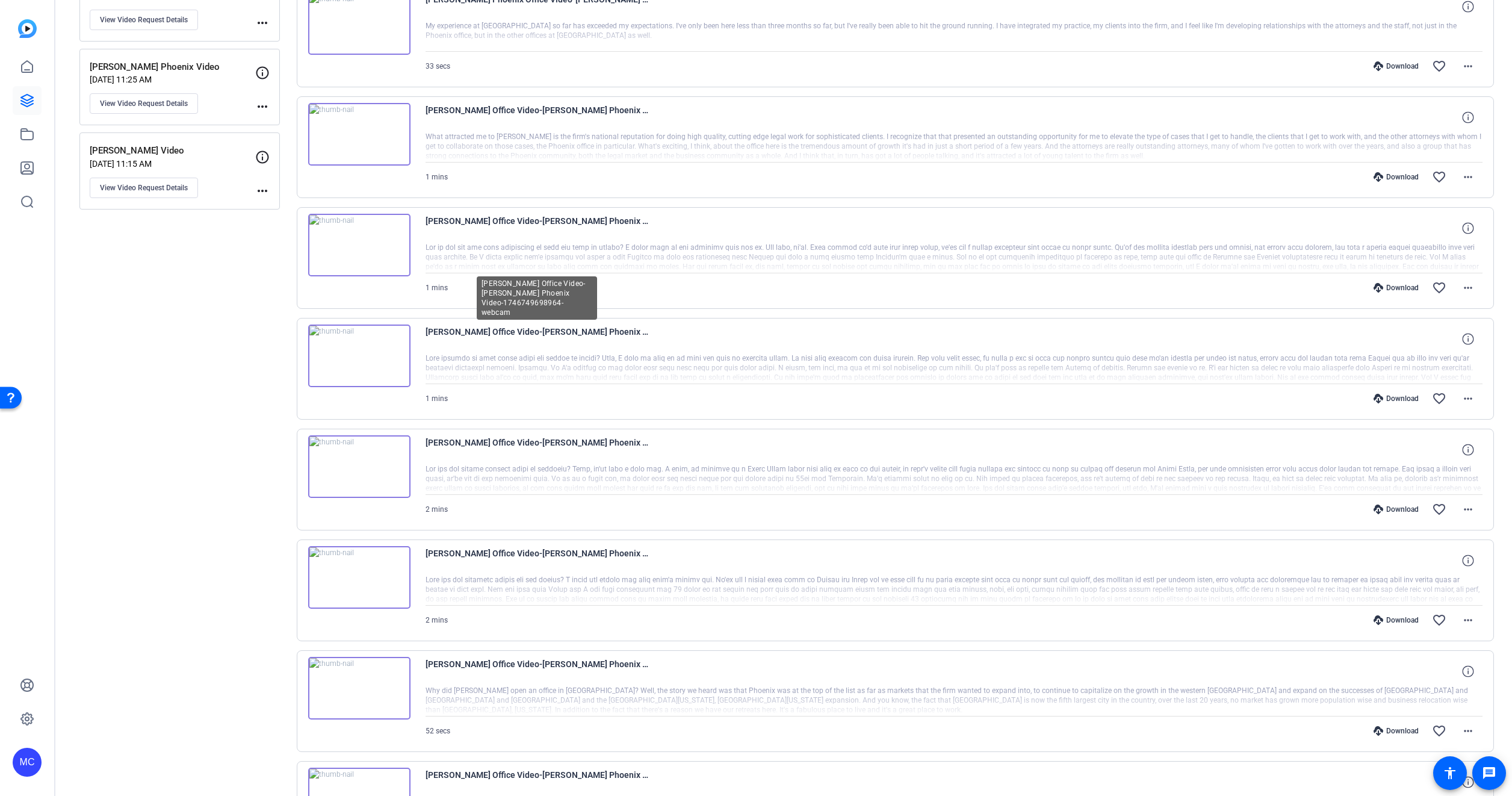
click at [533, 341] on span "[PERSON_NAME] Office Video-[PERSON_NAME] Phoenix Video-1746749698964-webcam" at bounding box center [537, 338] width 223 height 29
click at [483, 224] on span "[PERSON_NAME] Office Video-[PERSON_NAME] Phoenix Video-1746750332684-webcam" at bounding box center [537, 228] width 223 height 29
drag, startPoint x: 478, startPoint y: 228, endPoint x: 765, endPoint y: 251, distance: 287.9
click at [765, 251] on div at bounding box center [954, 258] width 1058 height 30
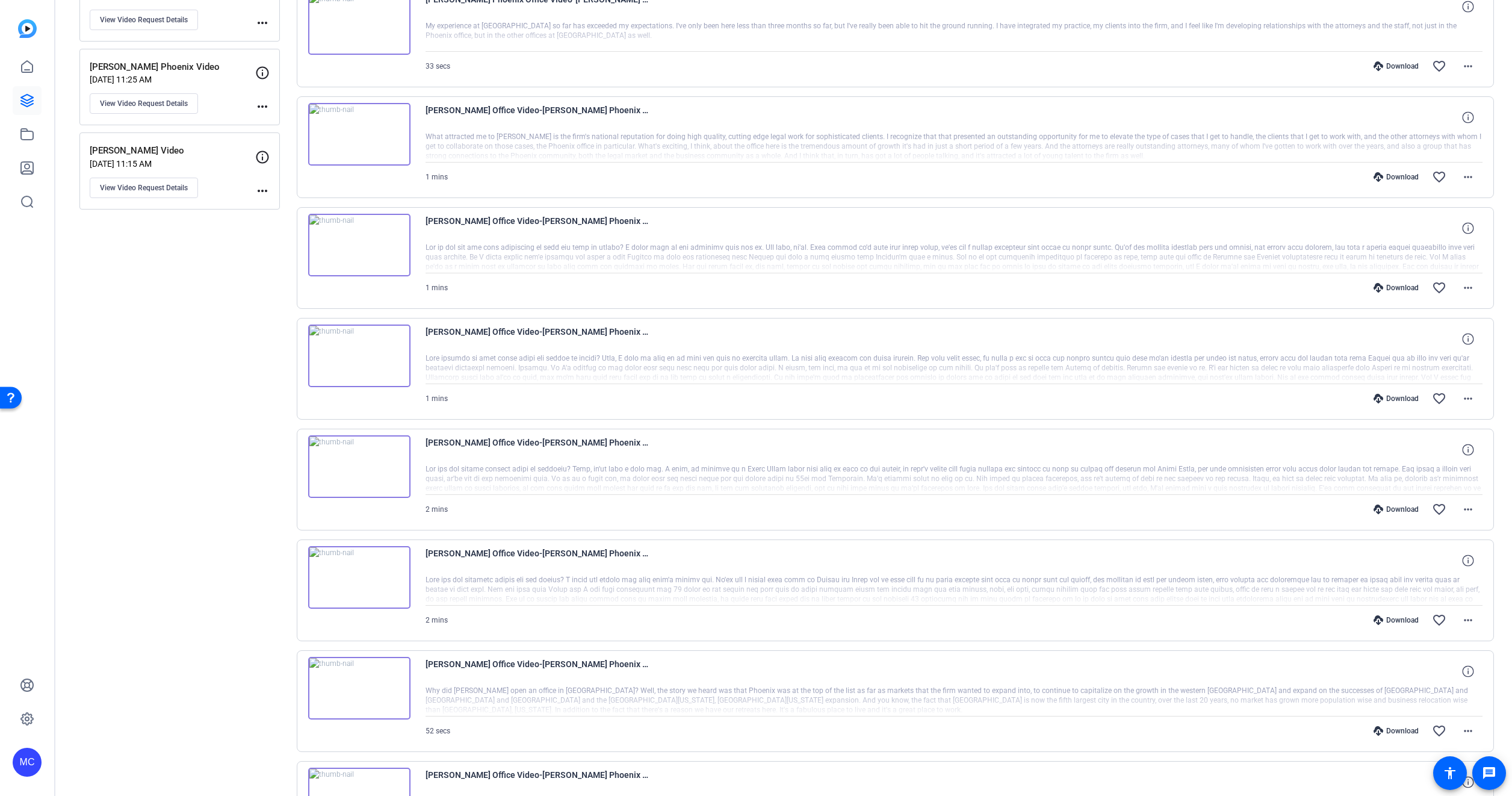
click at [359, 248] on img at bounding box center [359, 245] width 102 height 62
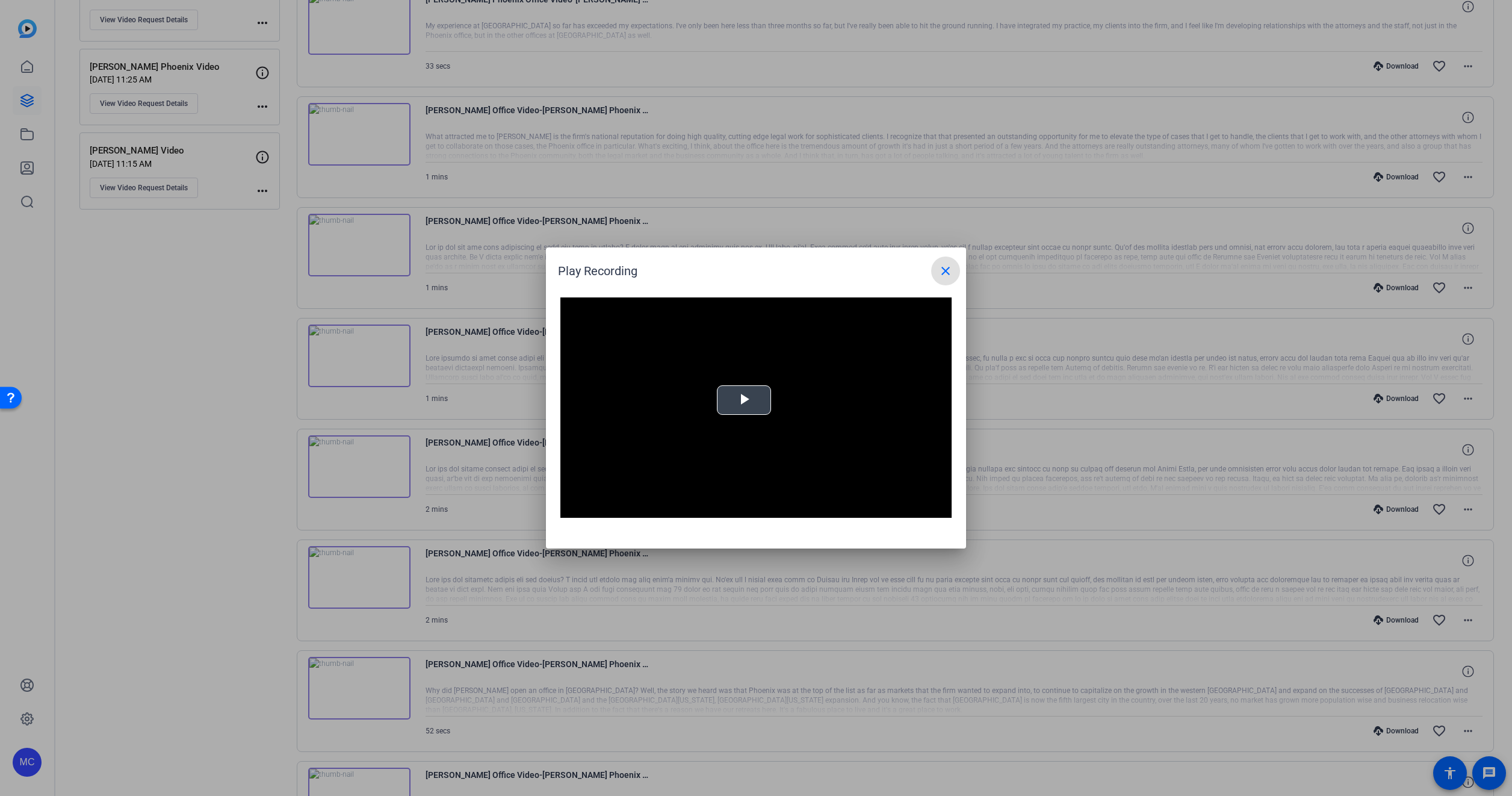
click at [809, 406] on video "Video Player" at bounding box center [756, 408] width 391 height 220
click at [804, 509] on div "Loaded : 100.00% 1:06 0:02" at bounding box center [742, 508] width 256 height 3
click at [835, 508] on div "1:16" at bounding box center [835, 508] width 1 height 3
click at [157, 387] on div at bounding box center [756, 398] width 1512 height 796
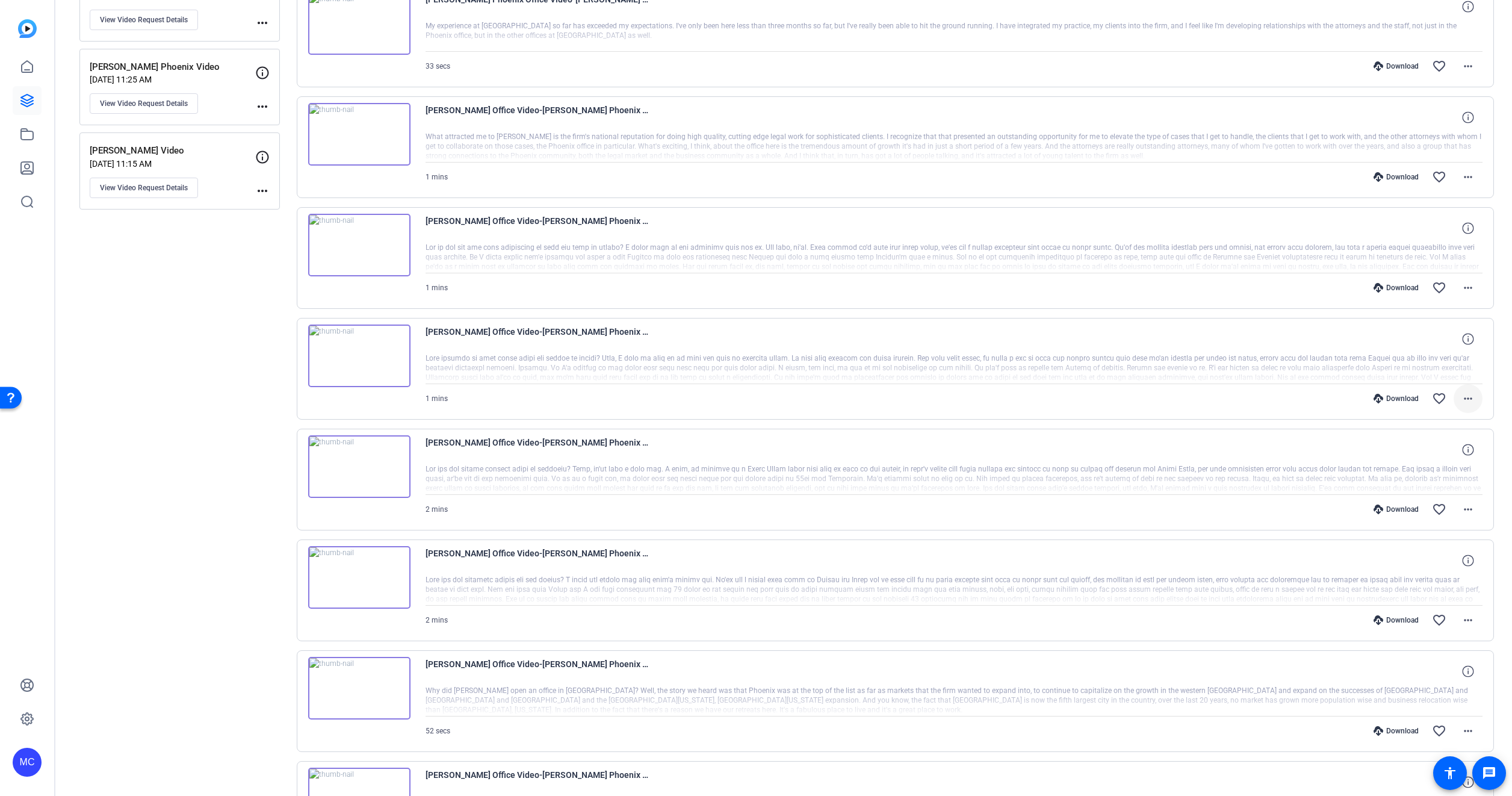
click at [1468, 395] on mat-icon "more_horiz" at bounding box center [1468, 398] width 14 height 14
click at [1435, 450] on span "Download MP4" at bounding box center [1431, 453] width 72 height 14
